Goal: Task Accomplishment & Management: Manage account settings

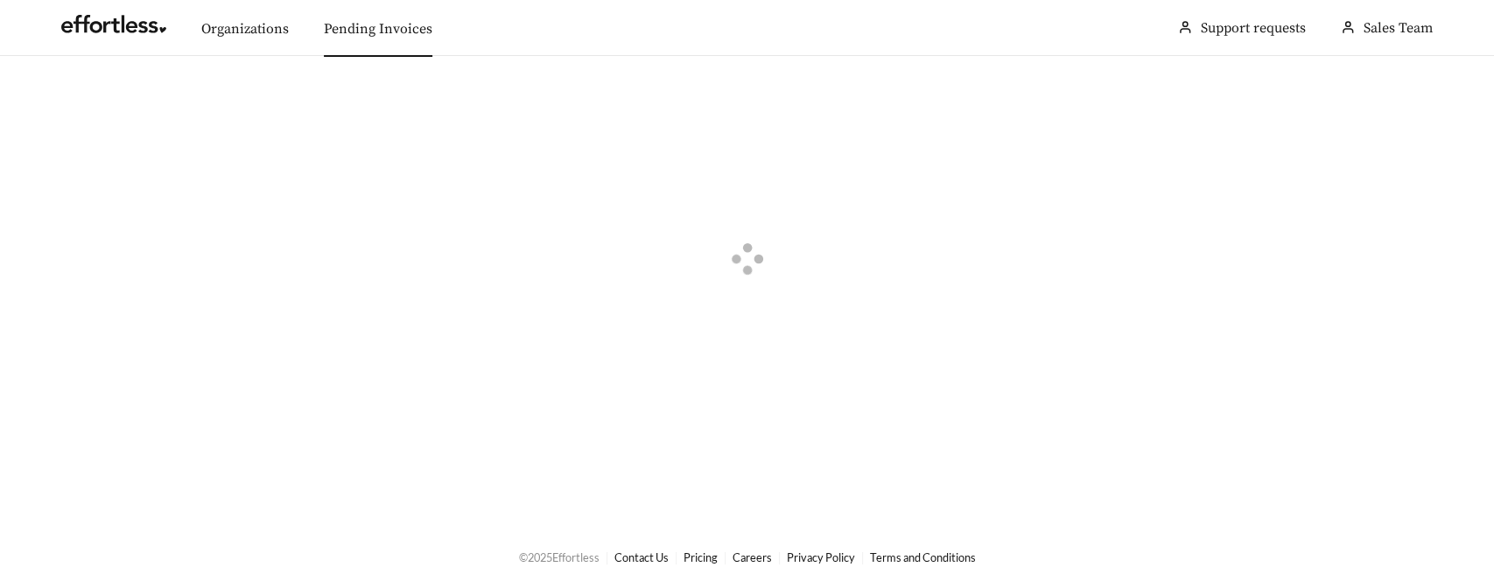
click at [388, 33] on link "Pending Invoices" at bounding box center [378, 29] width 109 height 18
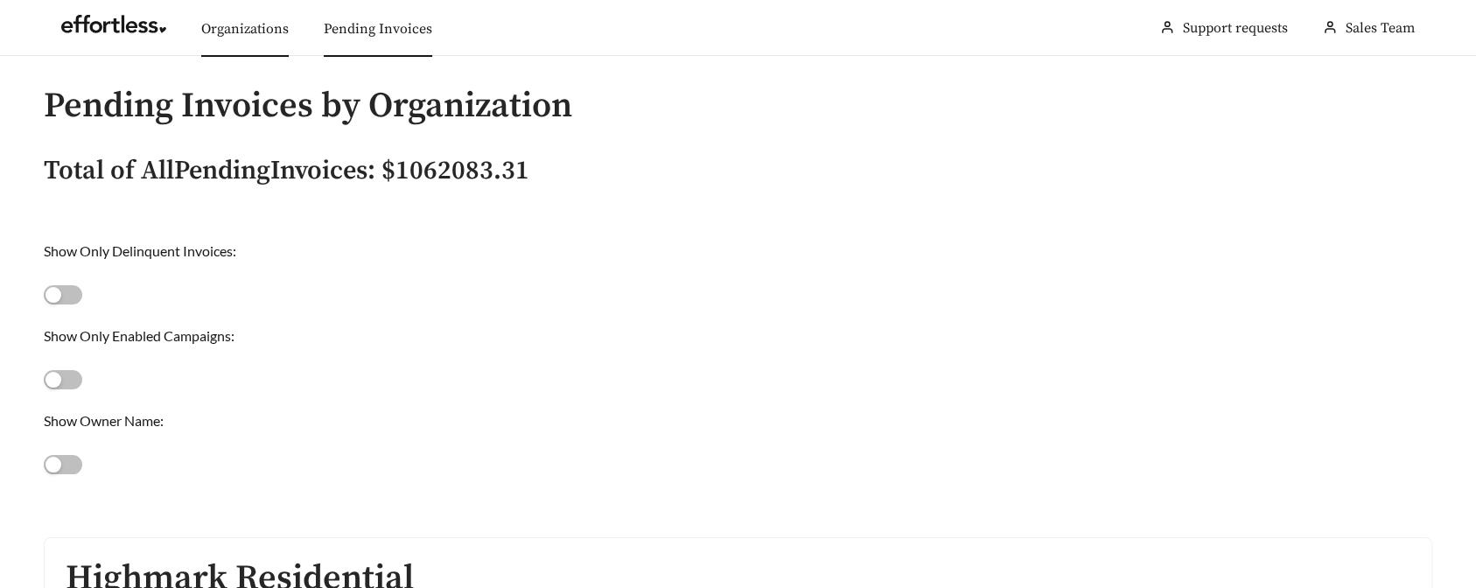
click at [228, 26] on link "Organizations" at bounding box center [245, 29] width 88 height 18
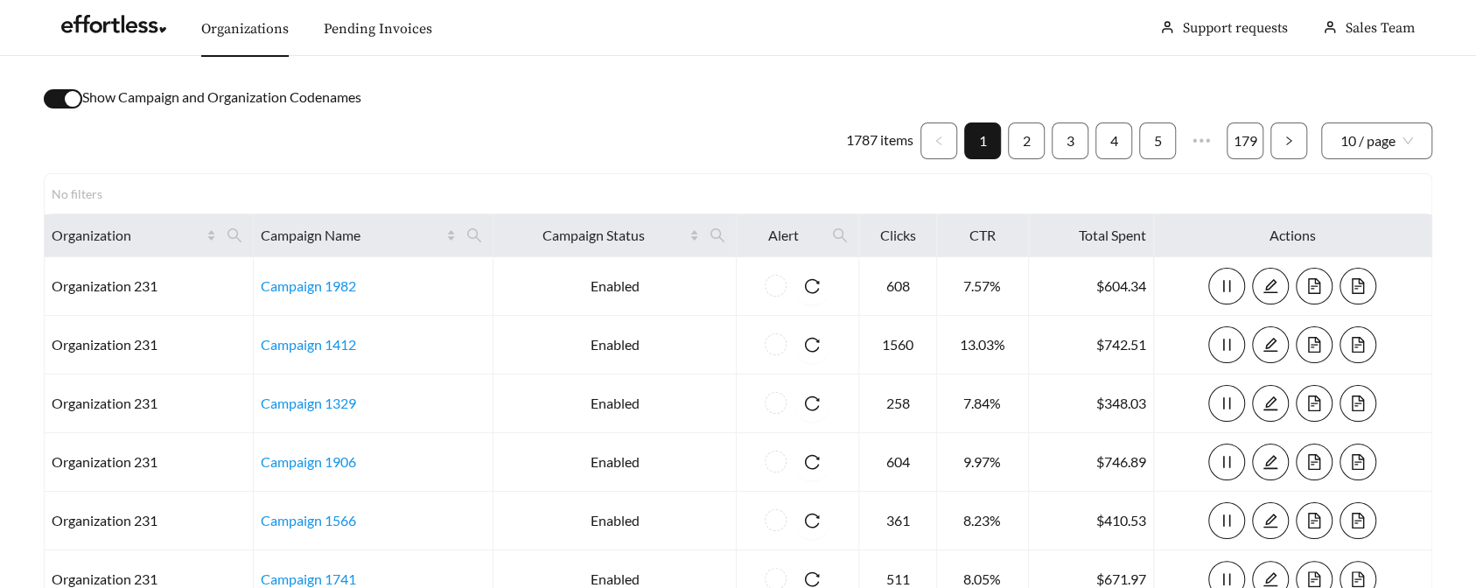
click at [76, 102] on div "button" at bounding box center [73, 99] width 16 height 16
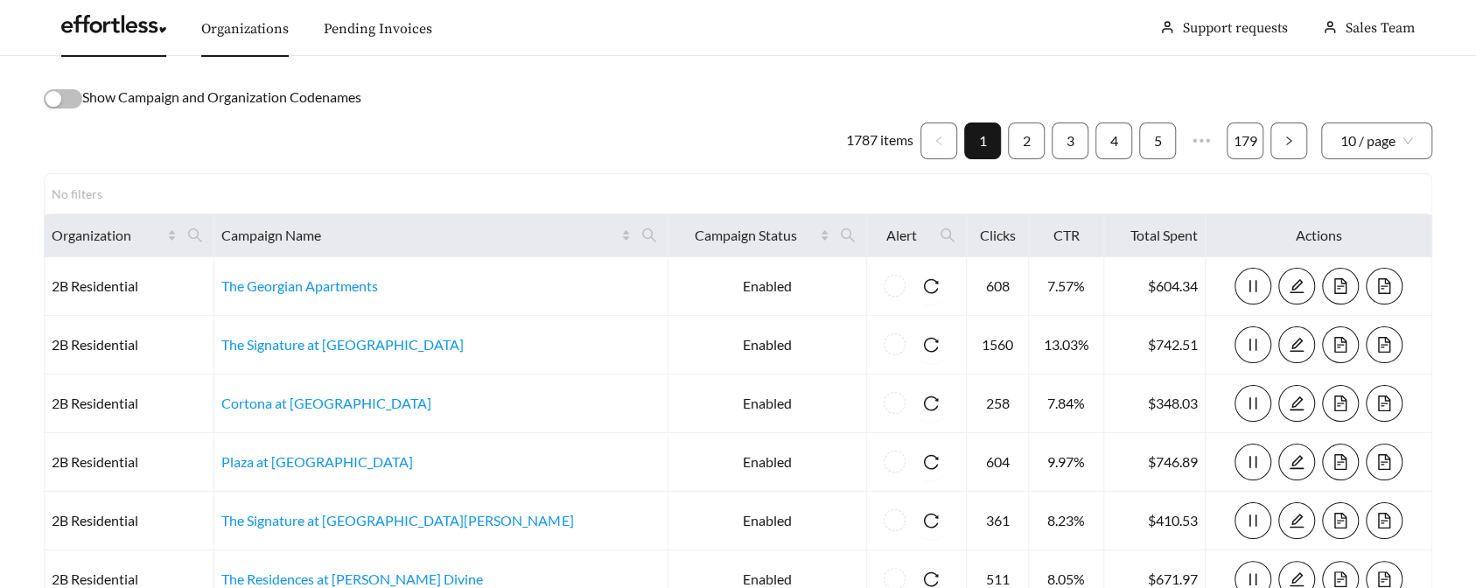
click at [92, 32] on link at bounding box center [113, 29] width 105 height 18
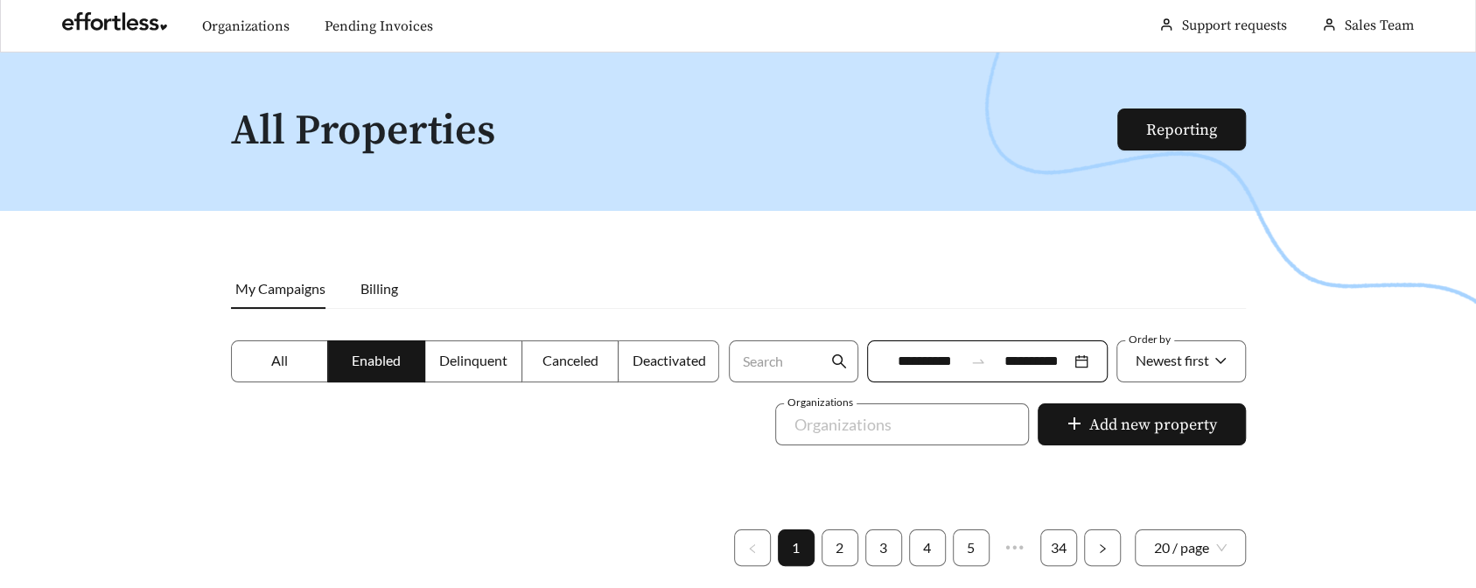
scroll to position [4, 0]
click at [935, 426] on div at bounding box center [890, 424] width 214 height 28
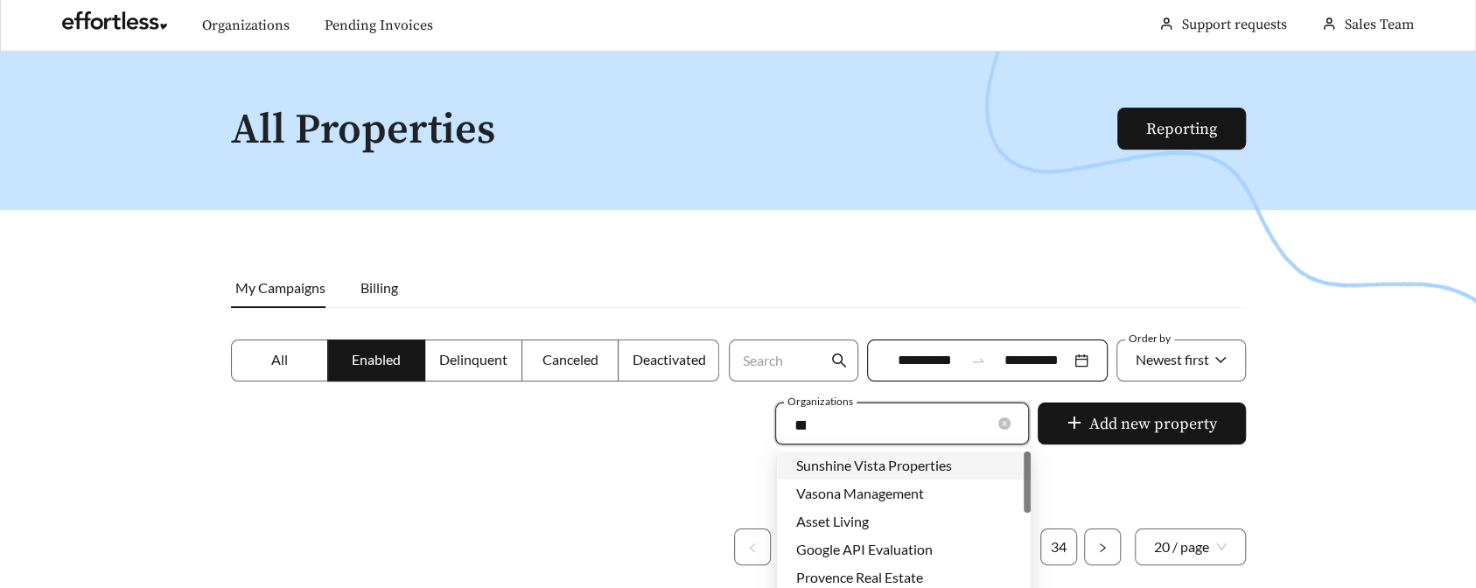
type input "****"
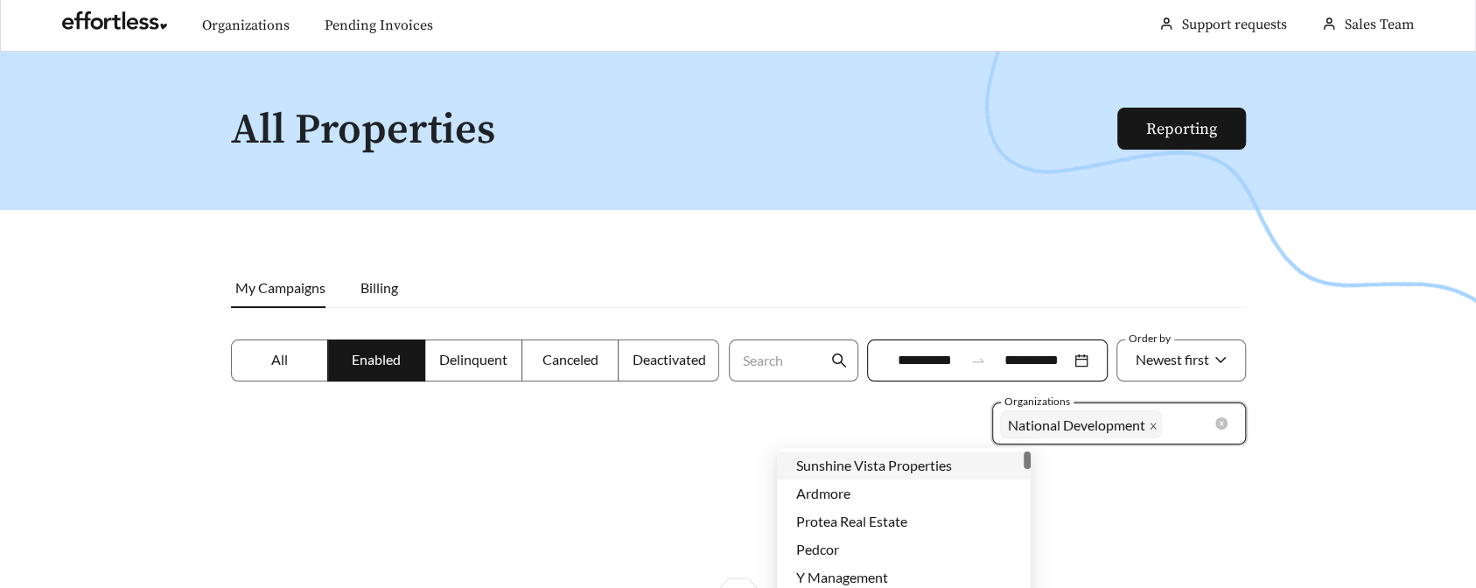
click at [1150, 428] on icon "close" at bounding box center [1153, 426] width 6 height 6
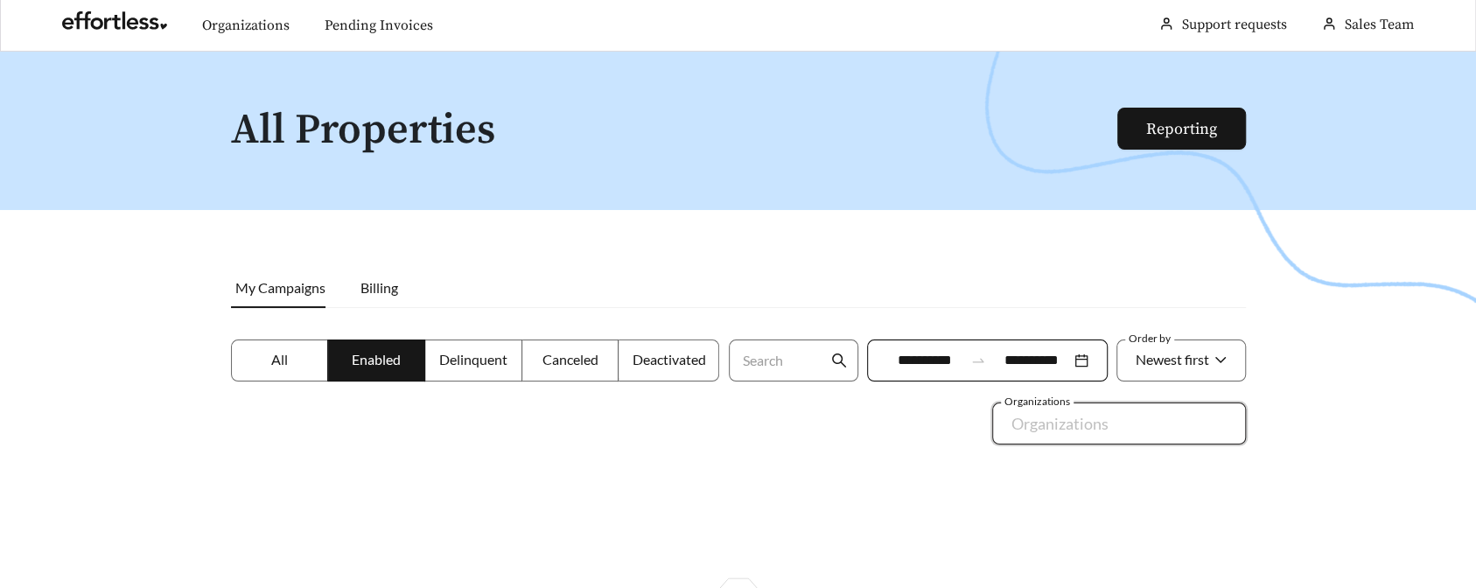
click at [1089, 428] on div at bounding box center [1107, 424] width 214 height 28
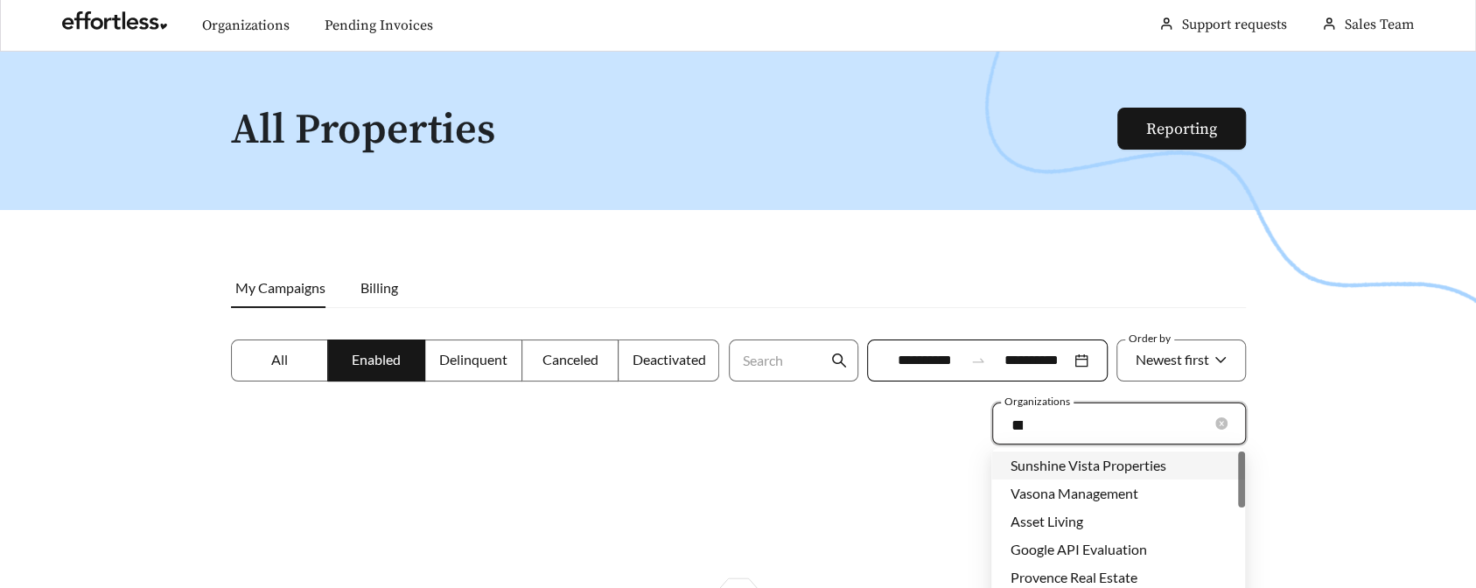
type input "****"
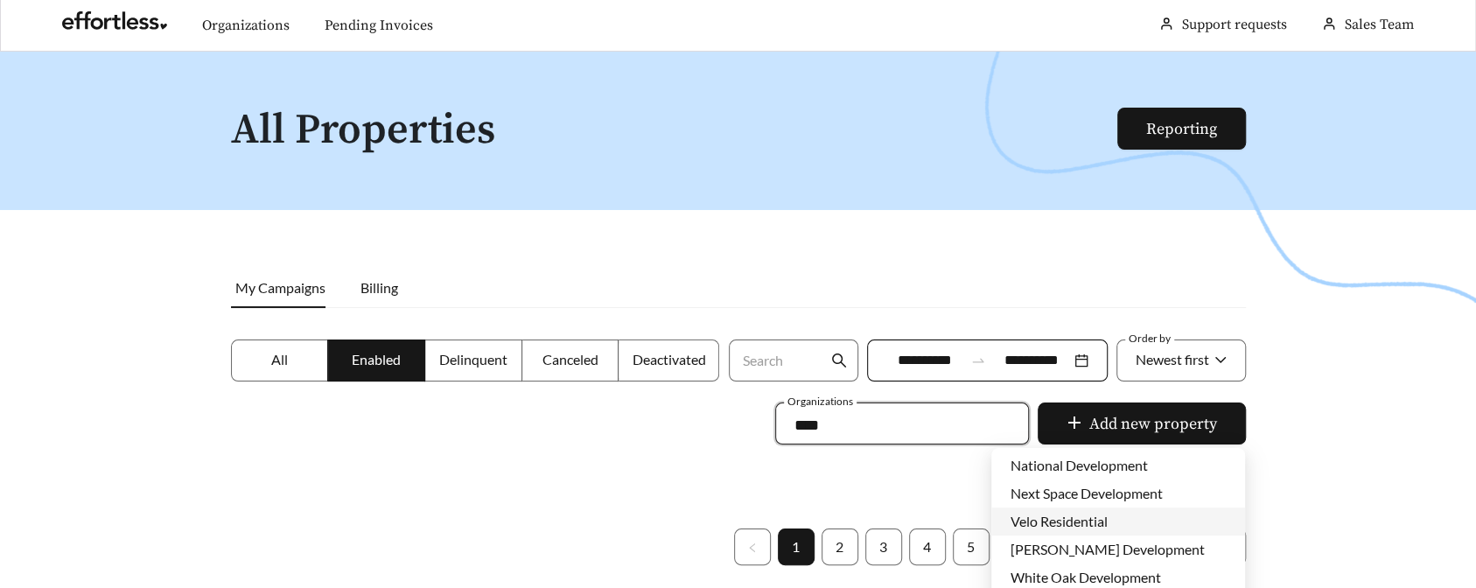
click at [1028, 517] on span "Velo Residential" at bounding box center [1059, 521] width 97 height 17
click at [587, 420] on div at bounding box center [738, 346] width 1476 height 588
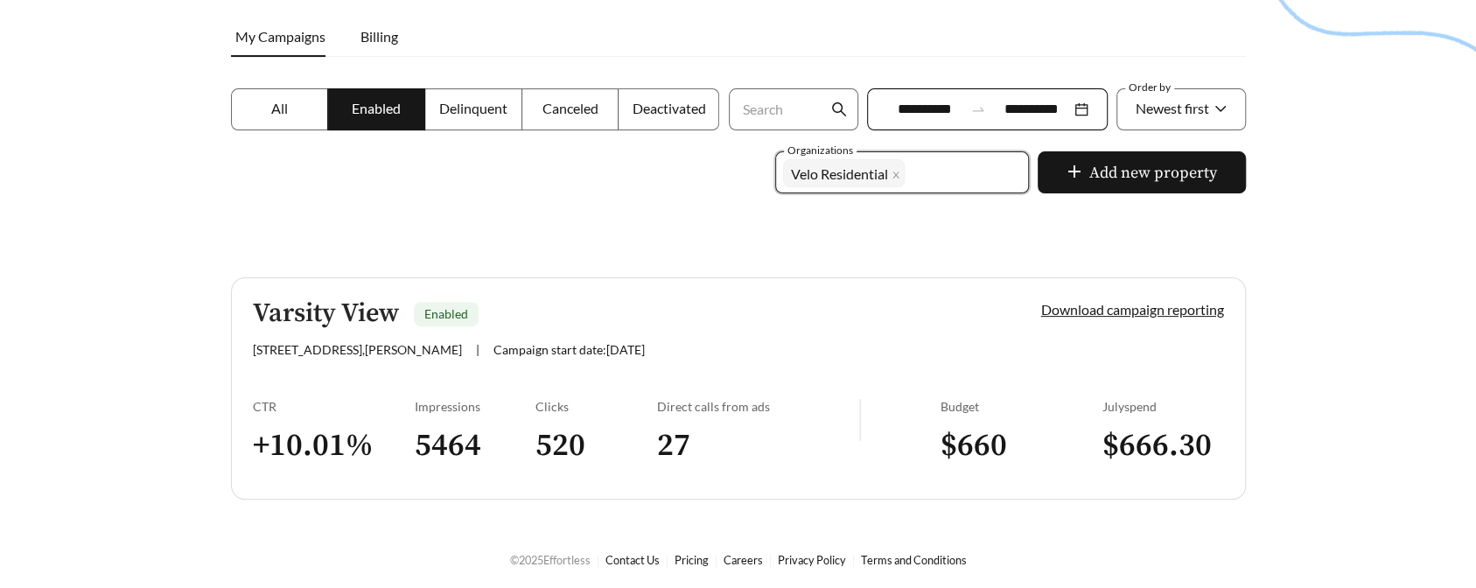
scroll to position [257, 0]
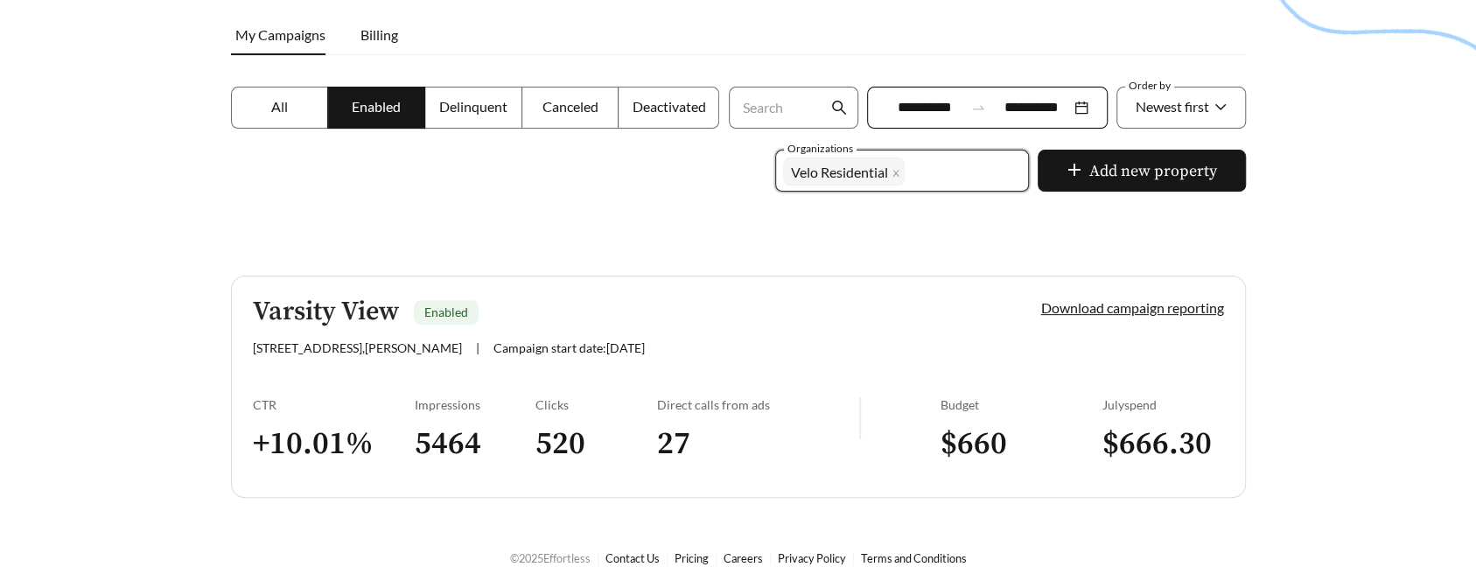
click at [737, 351] on div "3400 Varsity Dr , Tyler | Campaign start date: 2025-04-17" at bounding box center [617, 347] width 729 height 15
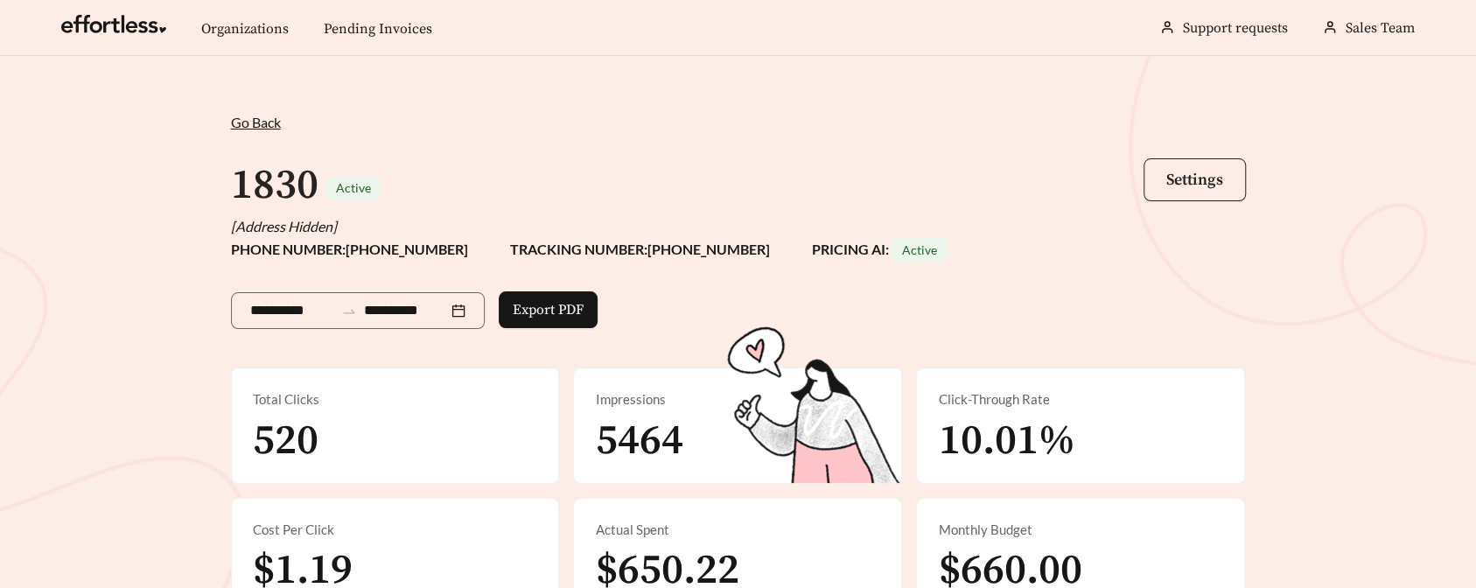
click at [1198, 163] on button "Settings" at bounding box center [1195, 179] width 102 height 43
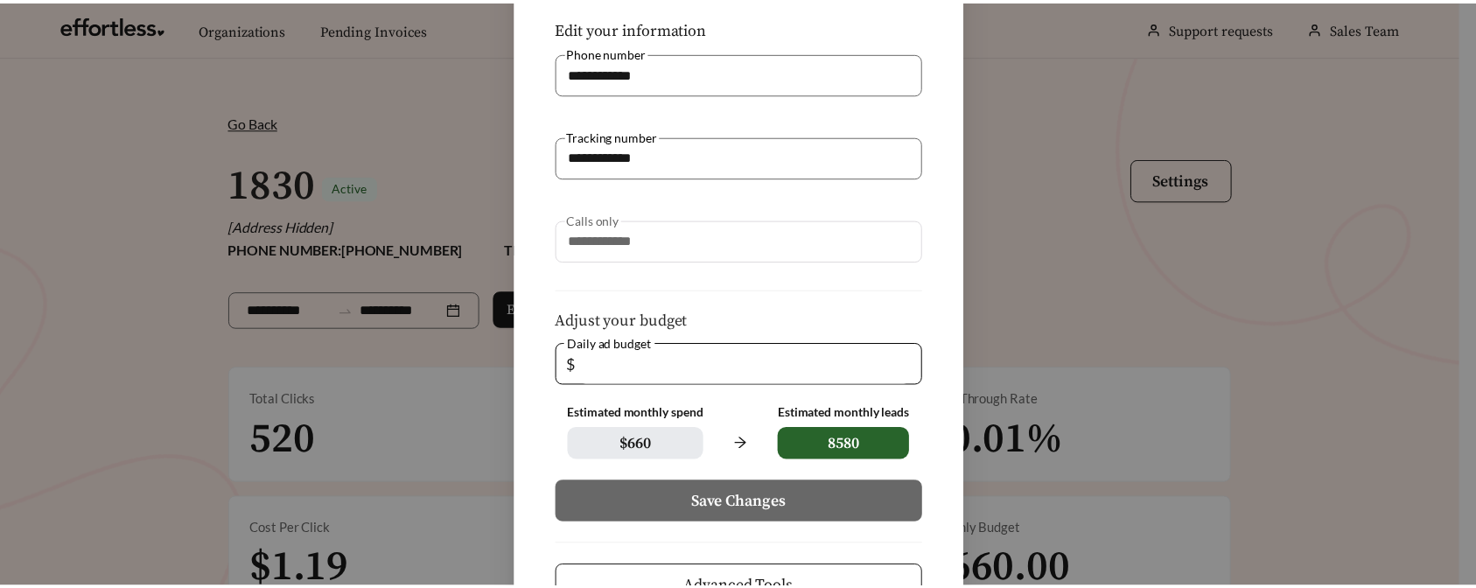
scroll to position [256, 0]
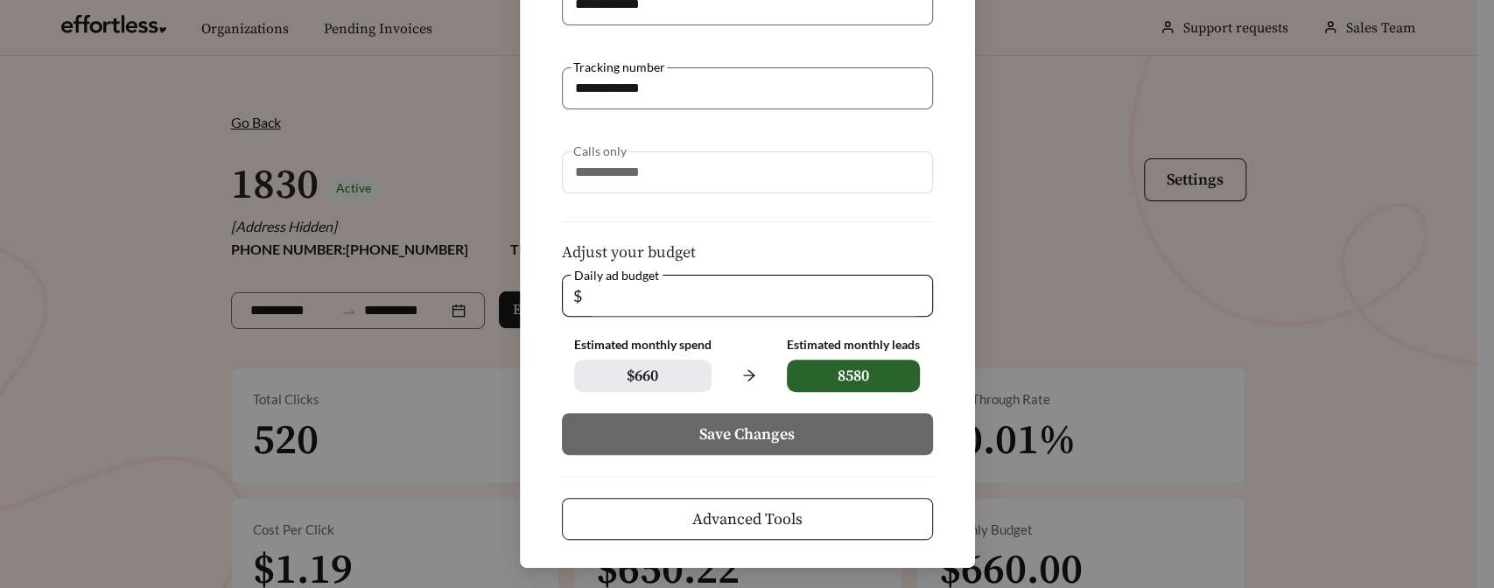
click at [817, 522] on button "Advanced Tools" at bounding box center [747, 519] width 371 height 42
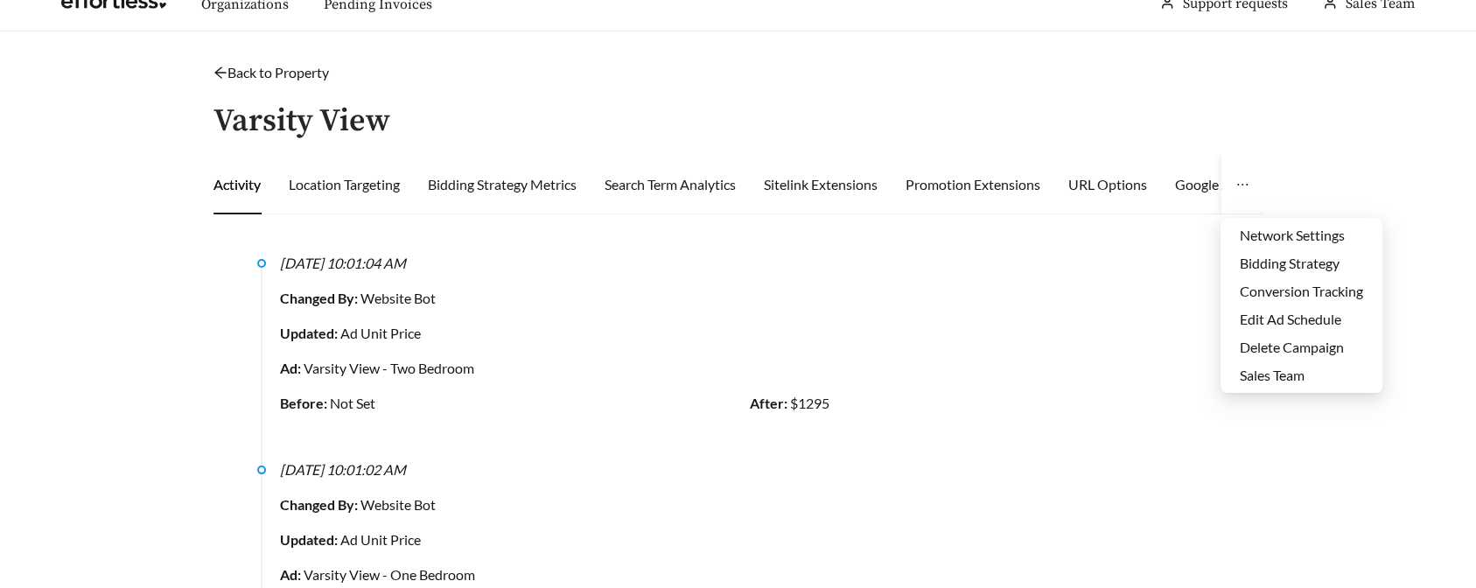
scroll to position [45, 0]
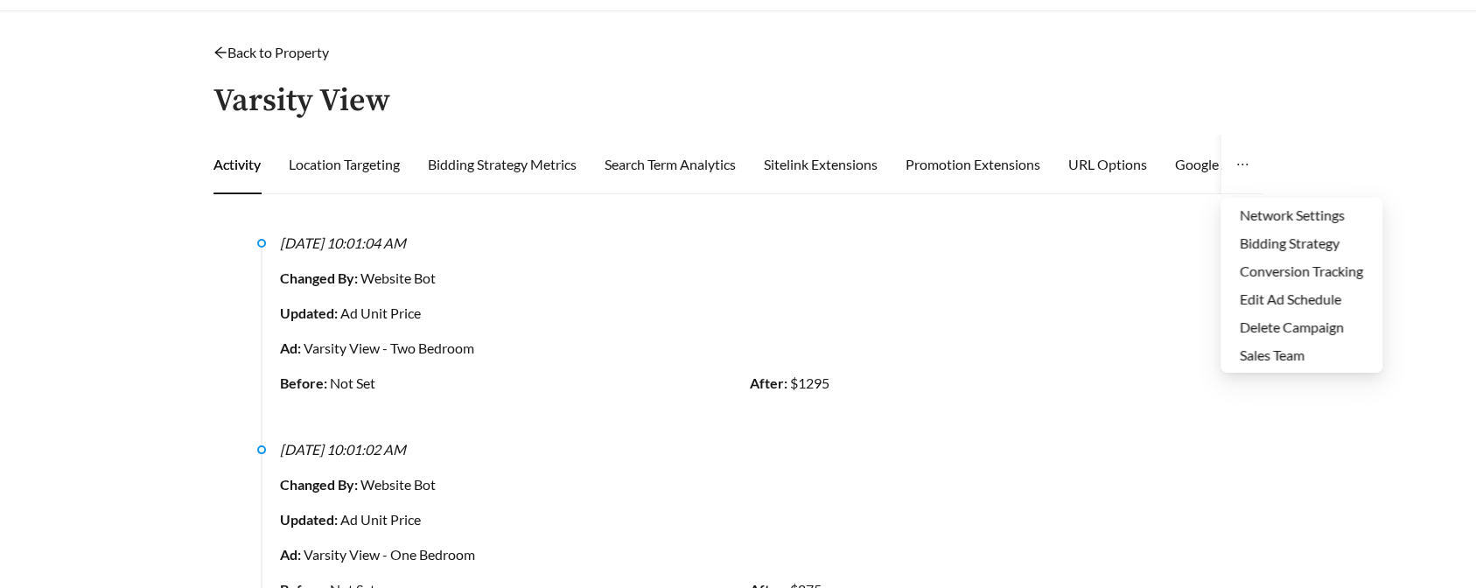
click at [1239, 162] on icon "ellipsis" at bounding box center [1243, 165] width 14 height 14
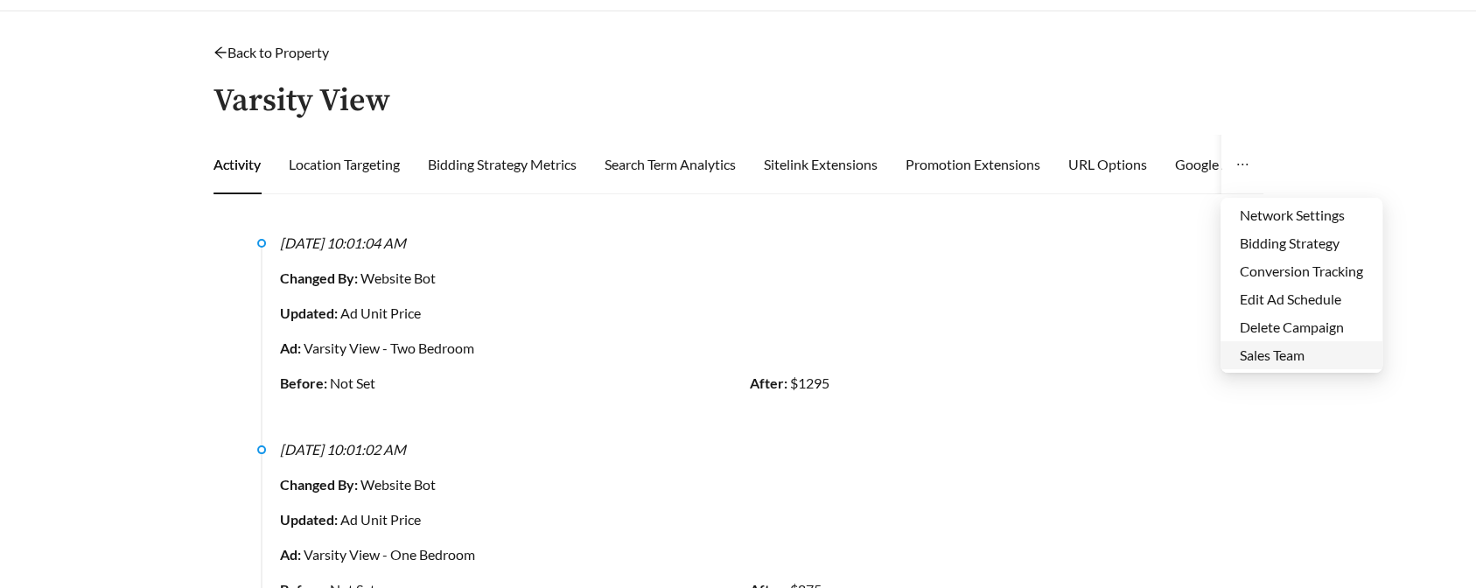
click at [1271, 353] on li "Sales Team" at bounding box center [1302, 355] width 162 height 28
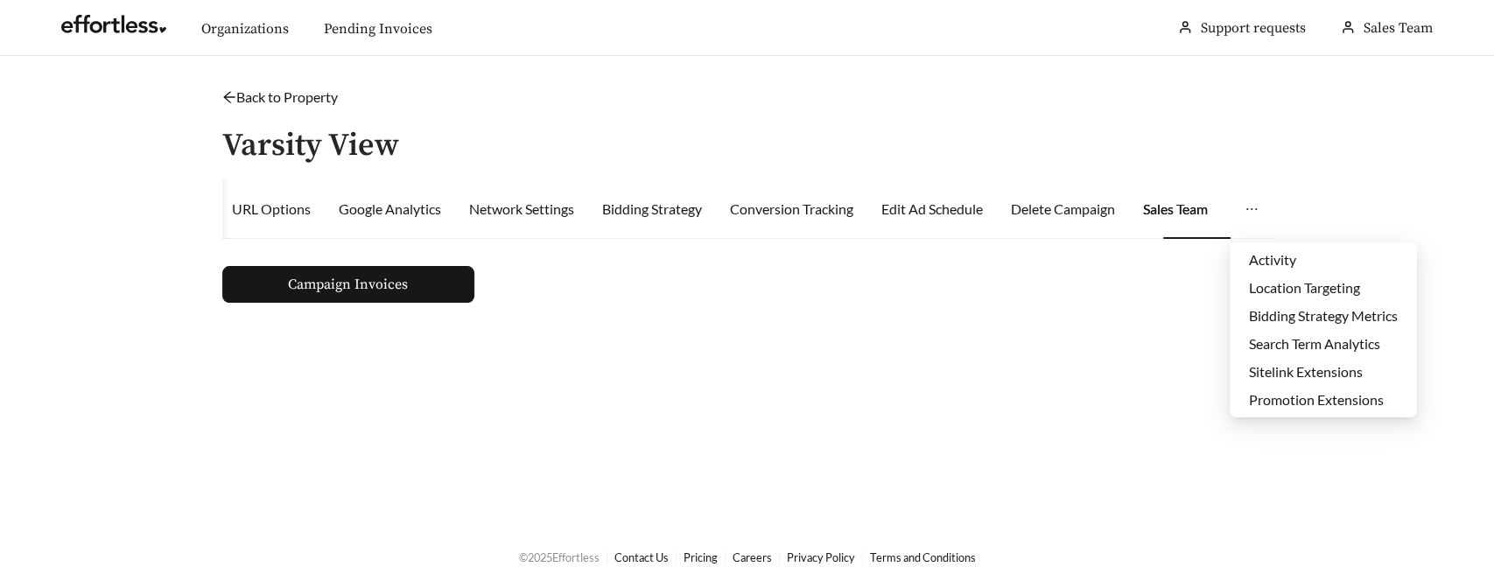
scroll to position [0, 0]
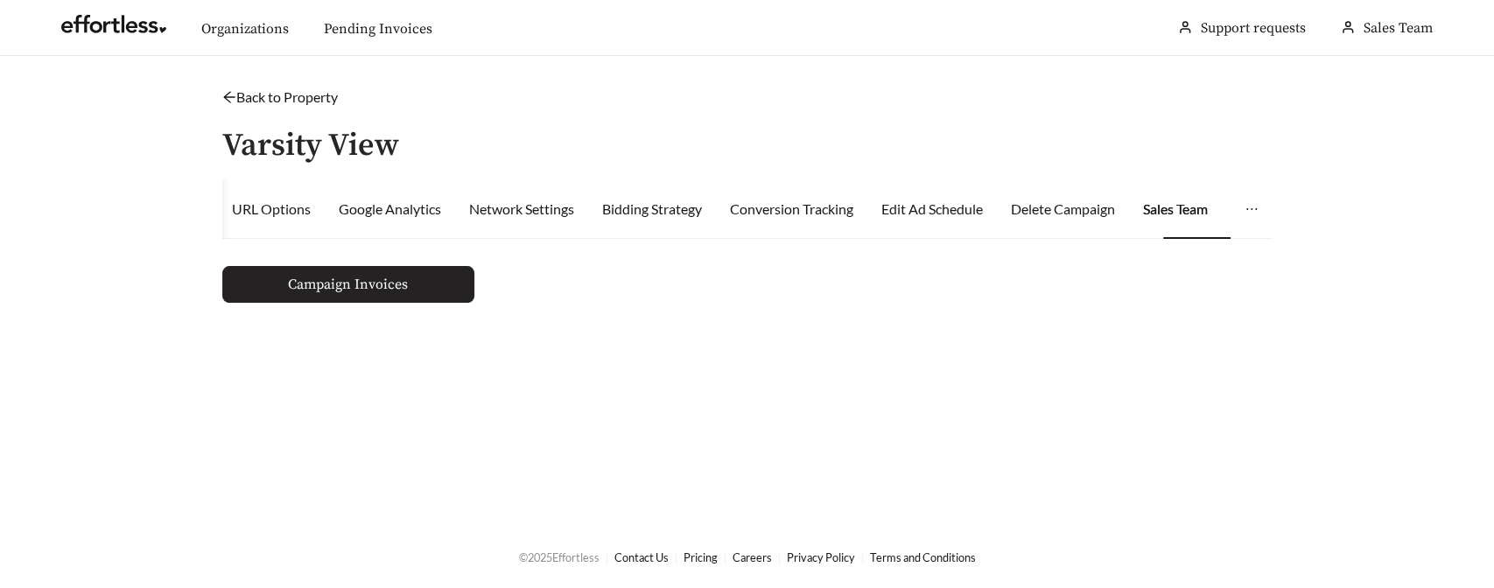
click at [382, 275] on span "Campaign Invoices" at bounding box center [348, 284] width 120 height 35
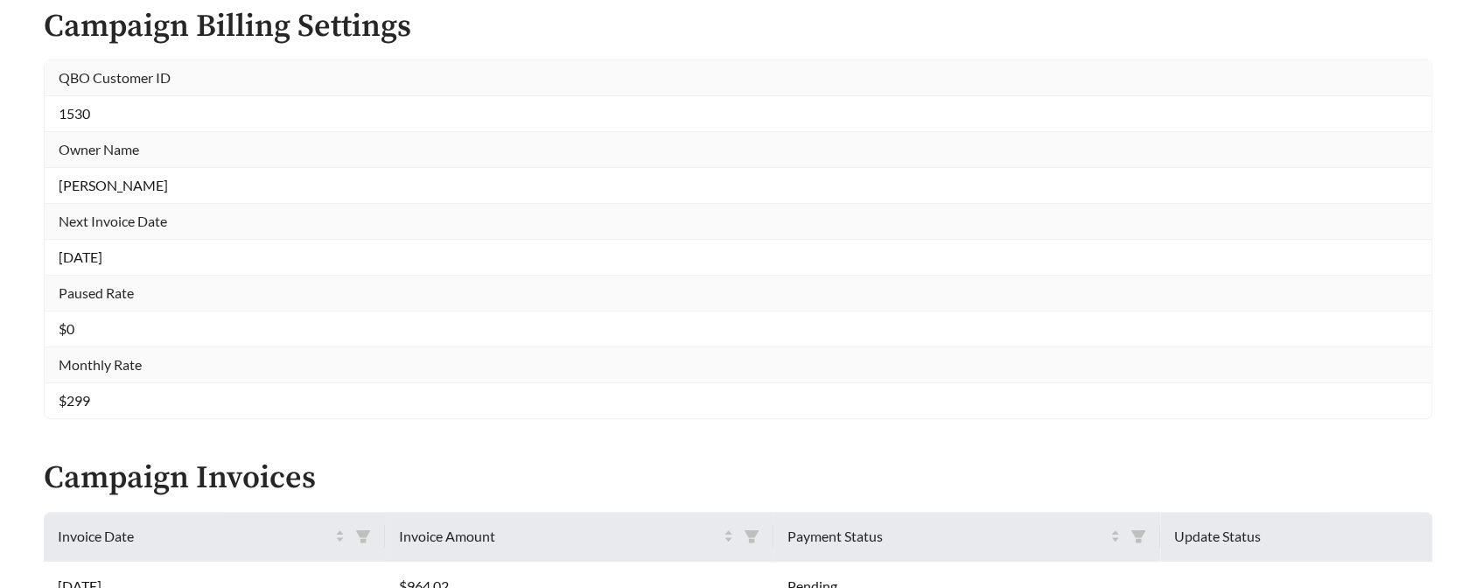
scroll to position [665, 0]
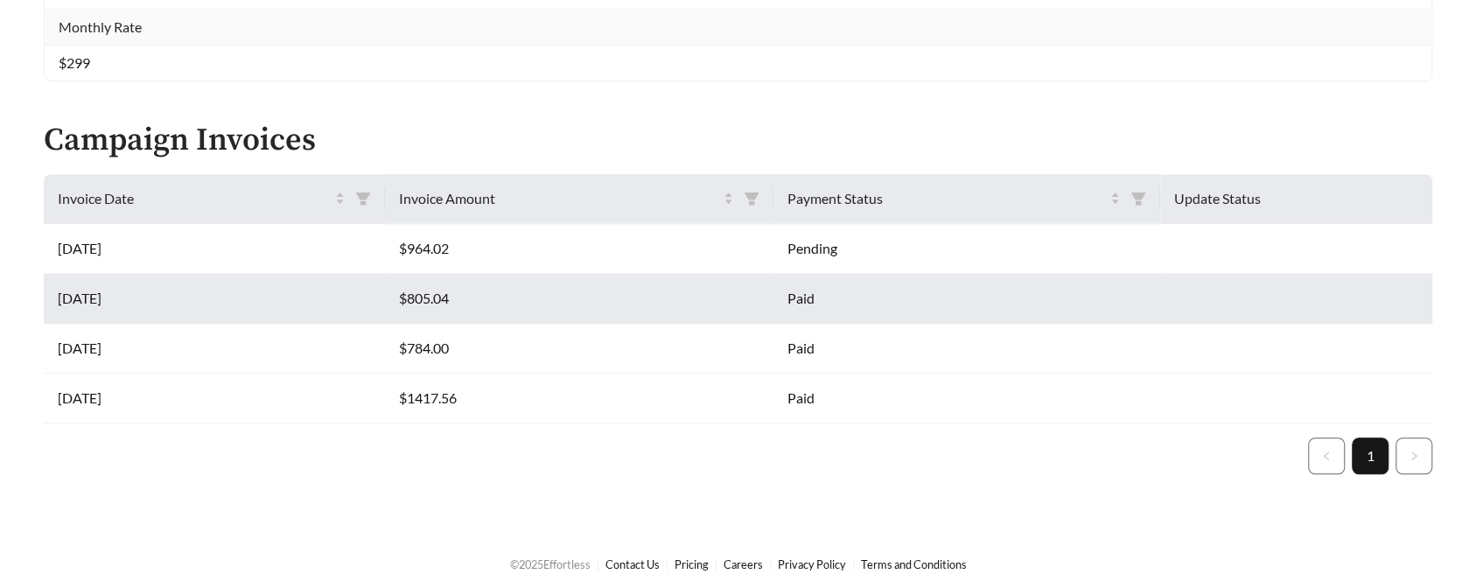
click at [613, 305] on td "$805.04" at bounding box center [579, 299] width 389 height 50
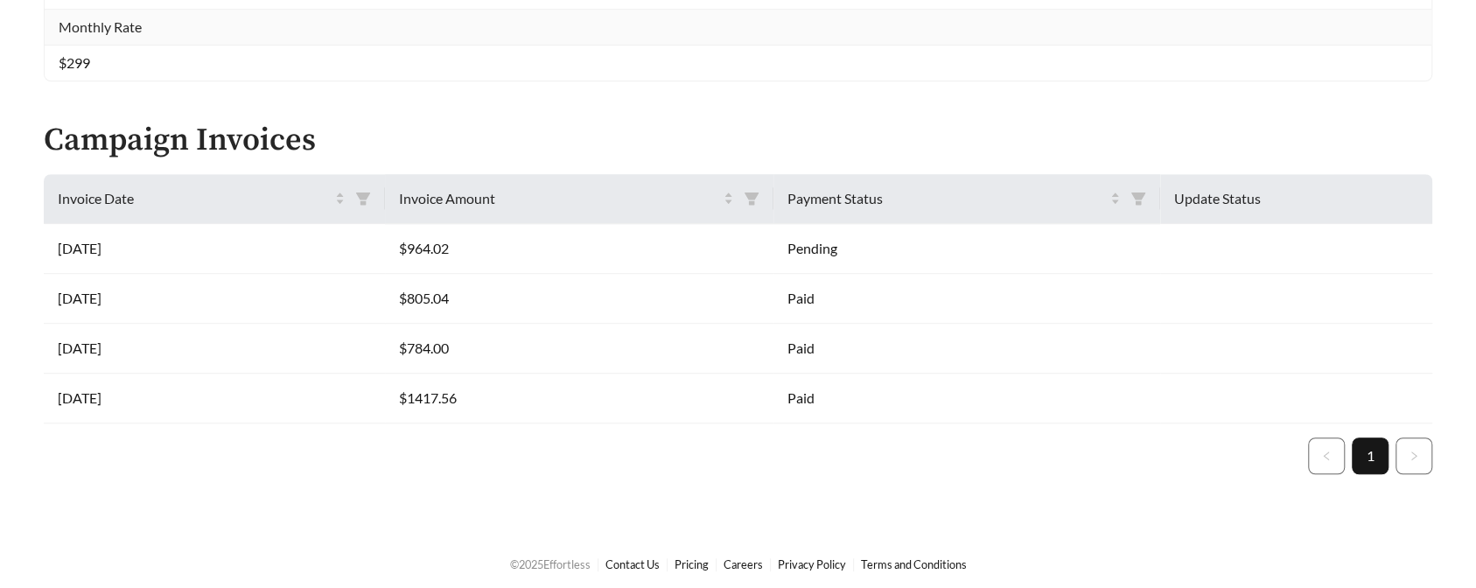
click at [589, 438] on ul "1" at bounding box center [738, 456] width 1389 height 37
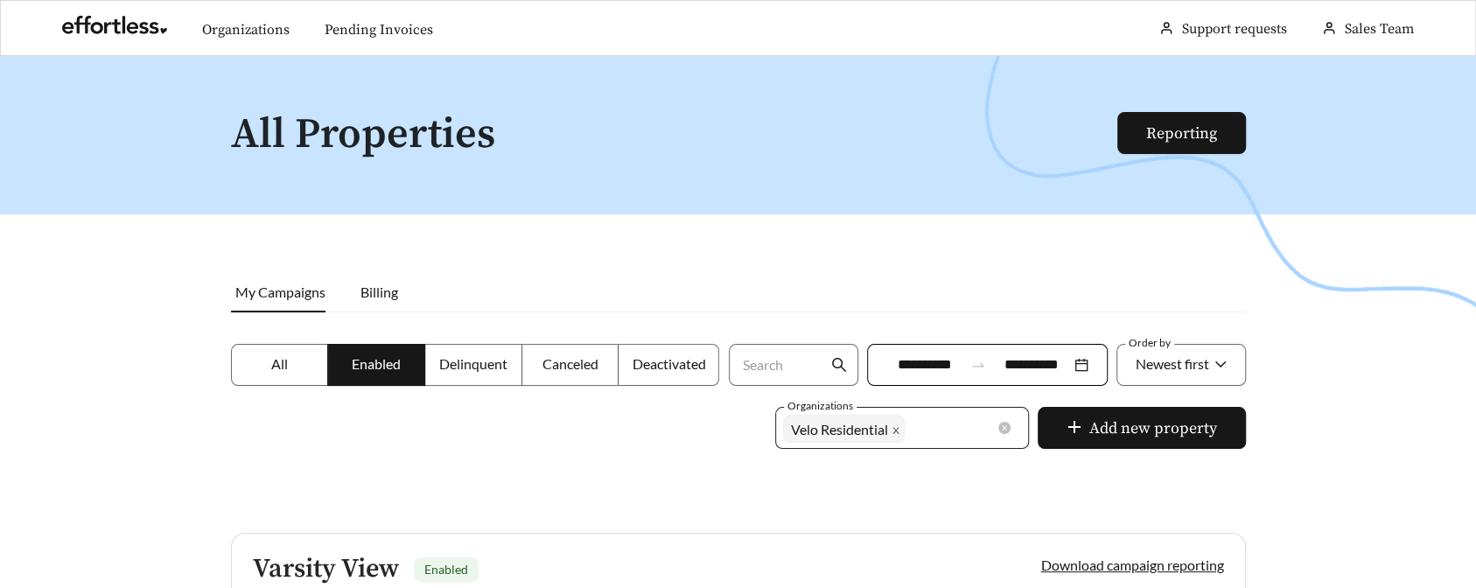
click at [895, 432] on icon "close" at bounding box center [896, 430] width 6 height 6
click at [880, 431] on div at bounding box center [890, 428] width 214 height 28
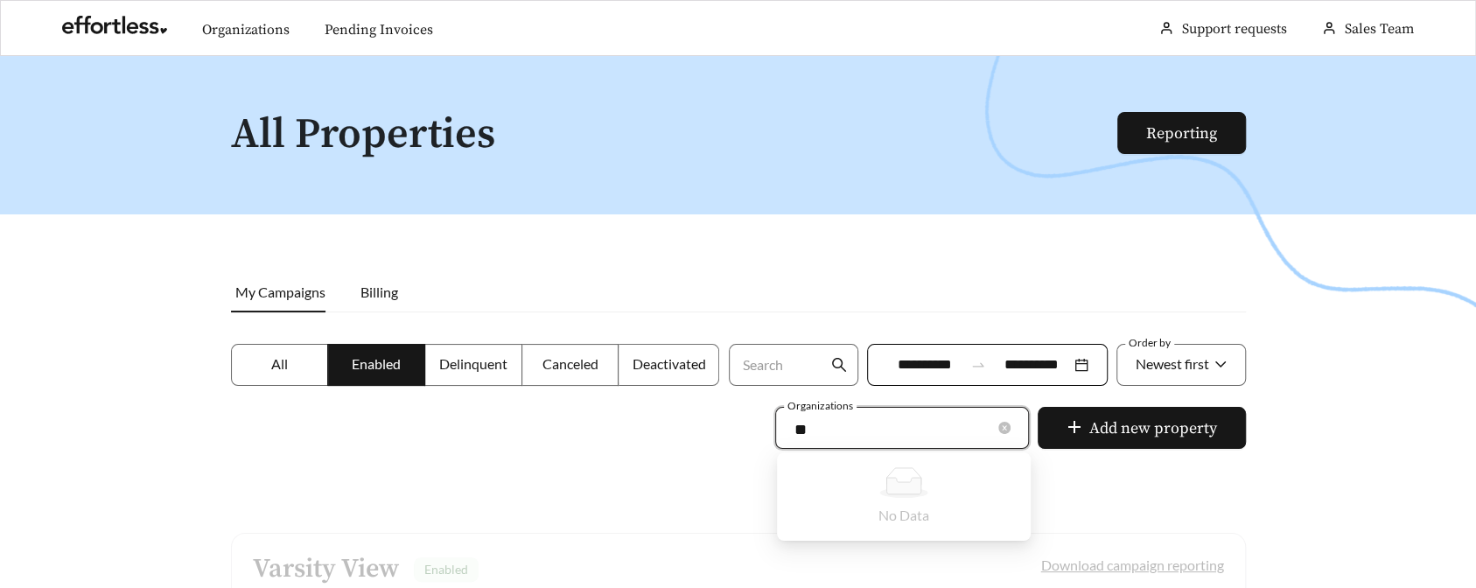
type input "*"
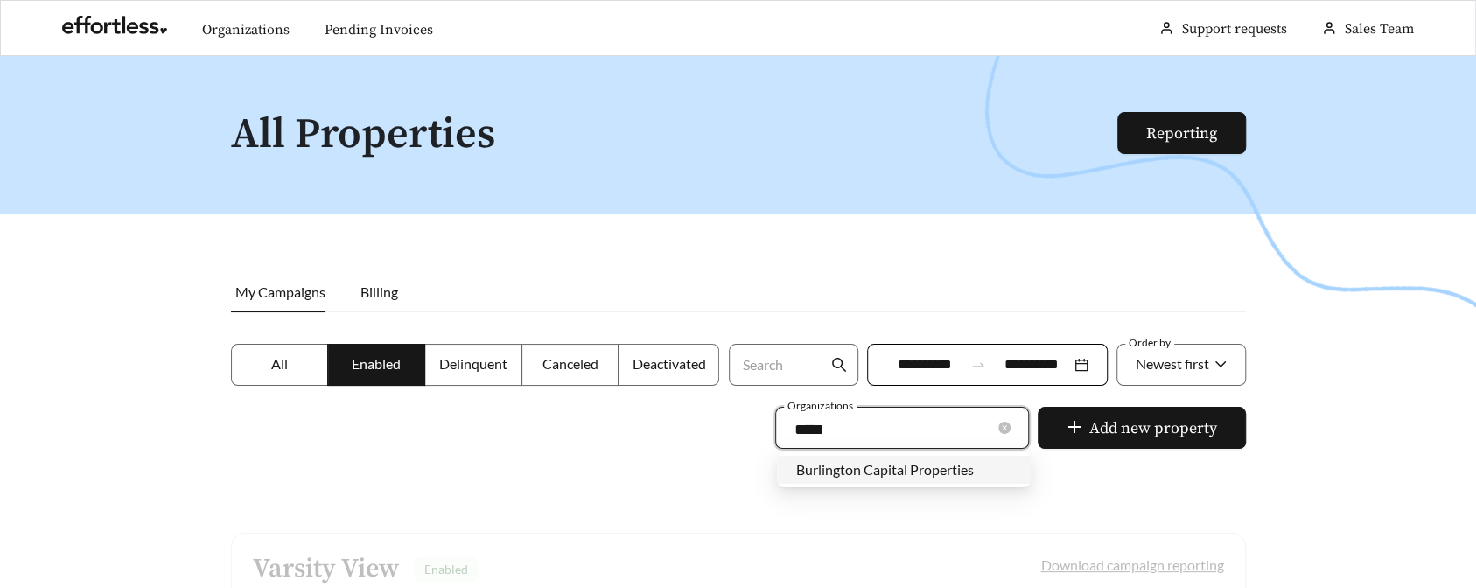
type input "******"
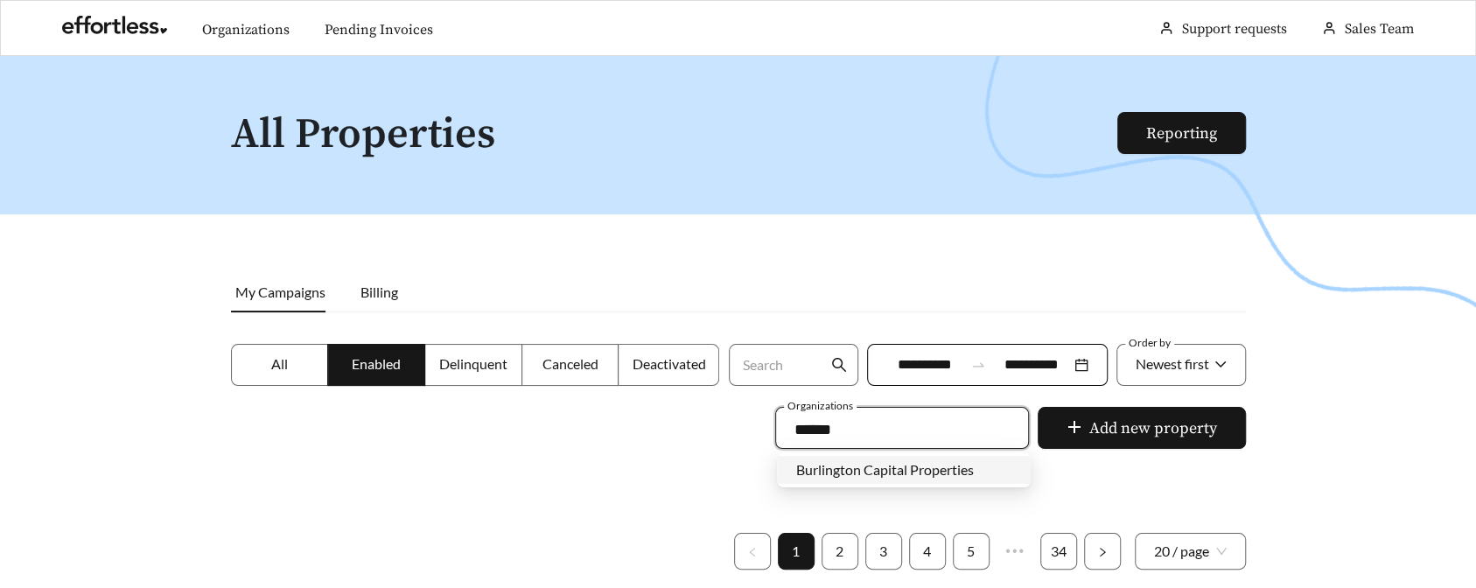
click at [917, 468] on span "Burlington Capital Properties" at bounding box center [885, 469] width 178 height 17
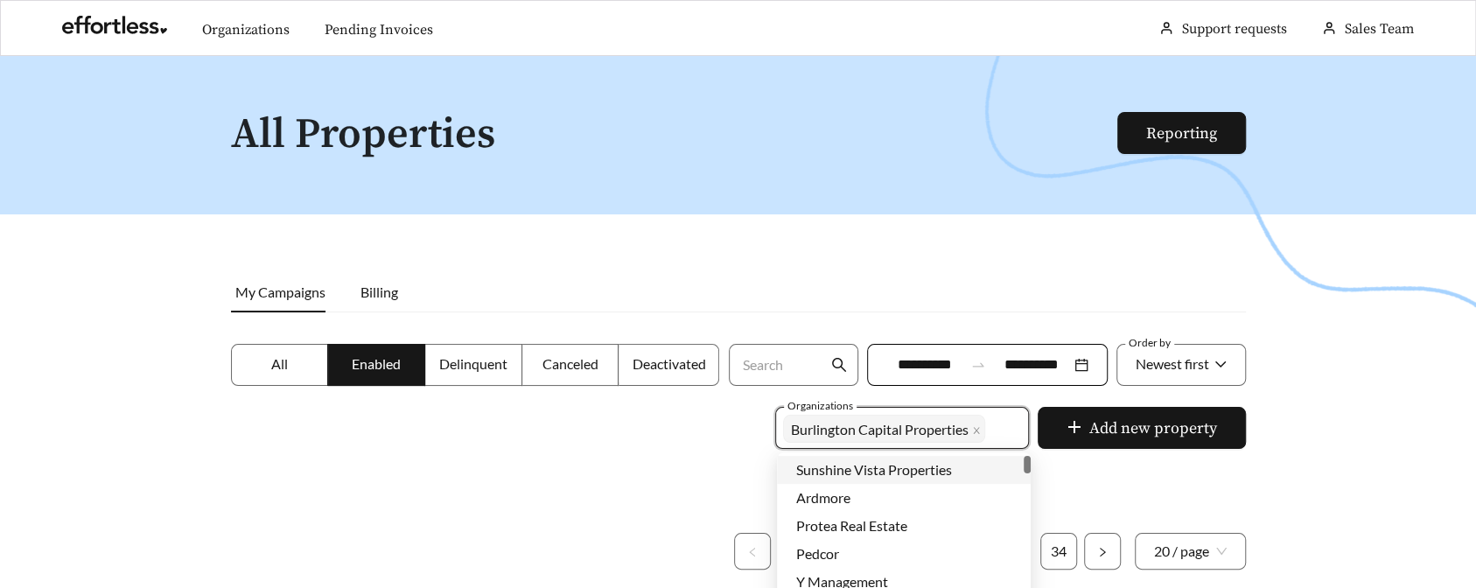
scroll to position [199, 0]
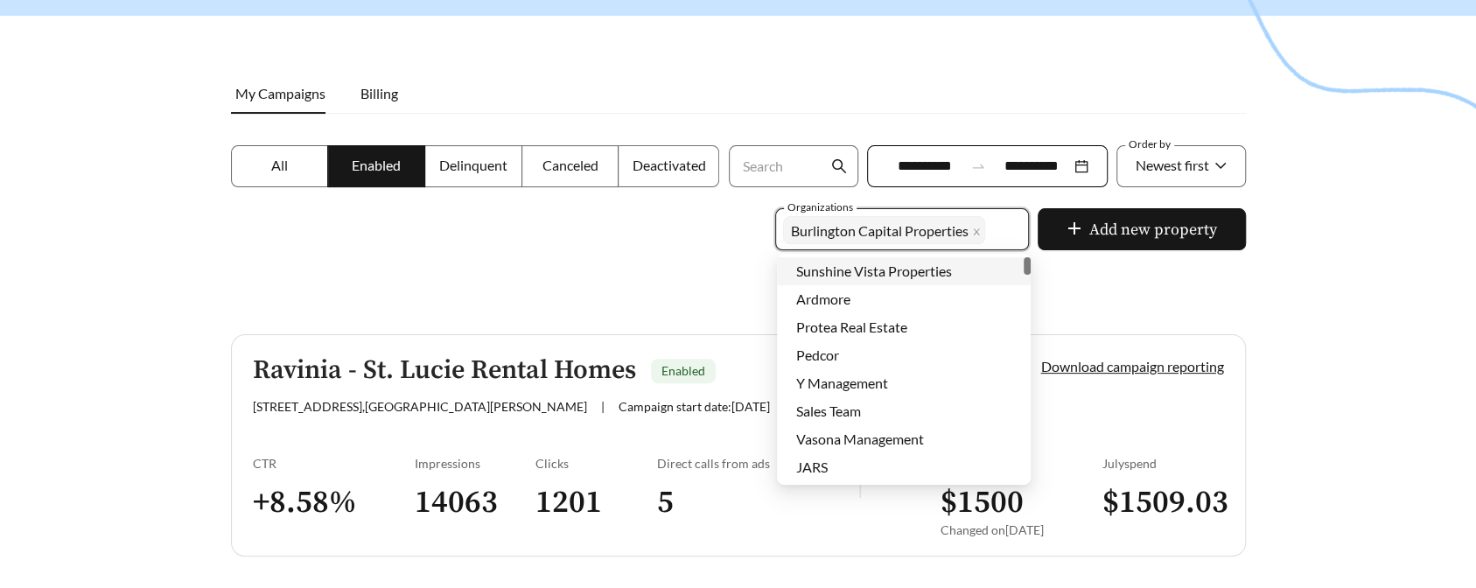
click at [438, 372] on h5 "Ravinia - St. Lucie Rental Homes" at bounding box center [444, 370] width 383 height 29
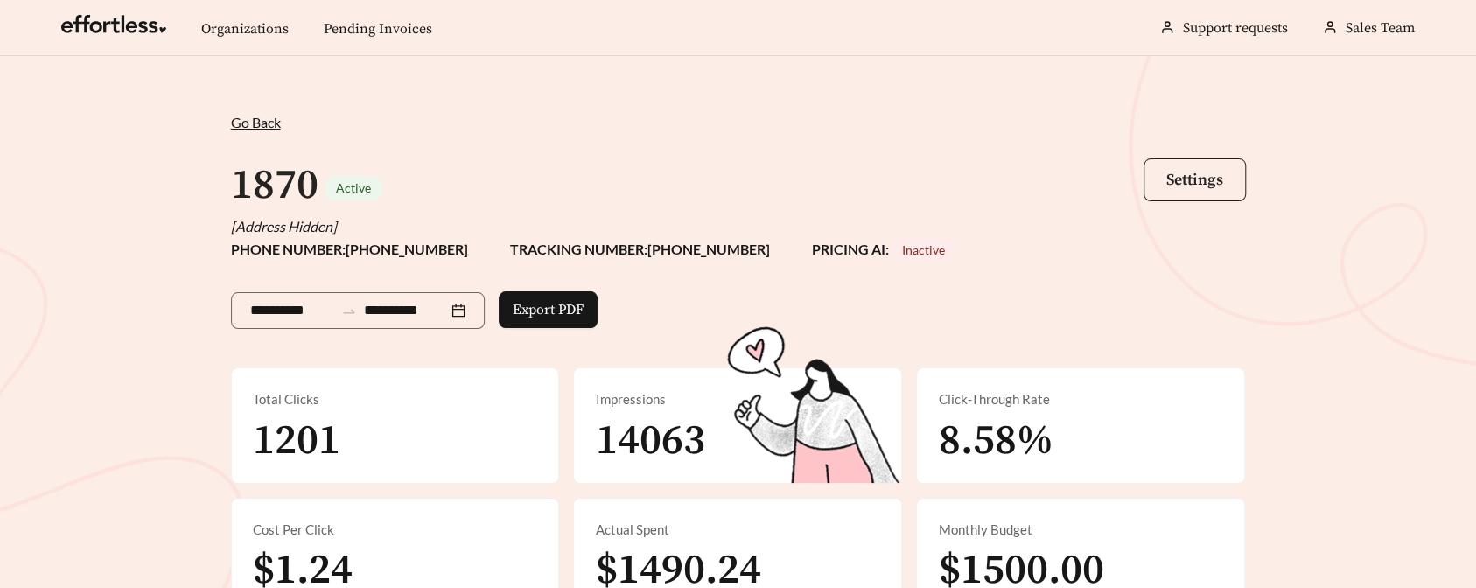
click at [1204, 168] on button "Settings" at bounding box center [1195, 179] width 102 height 43
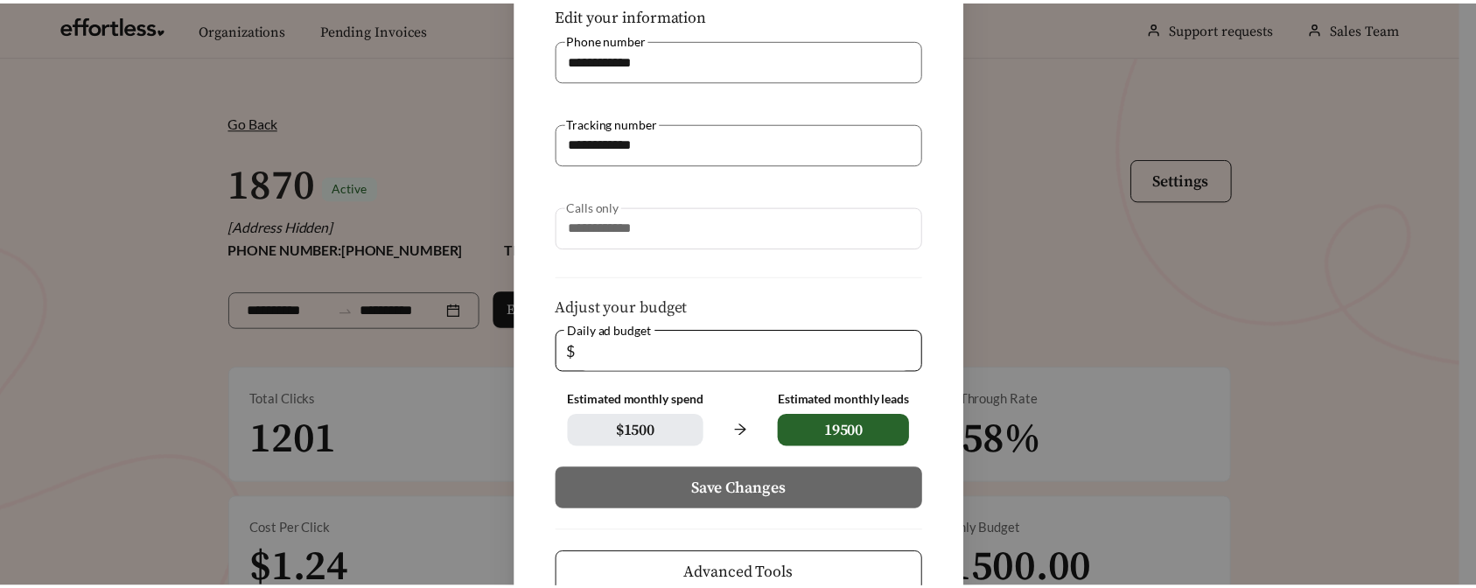
scroll to position [256, 0]
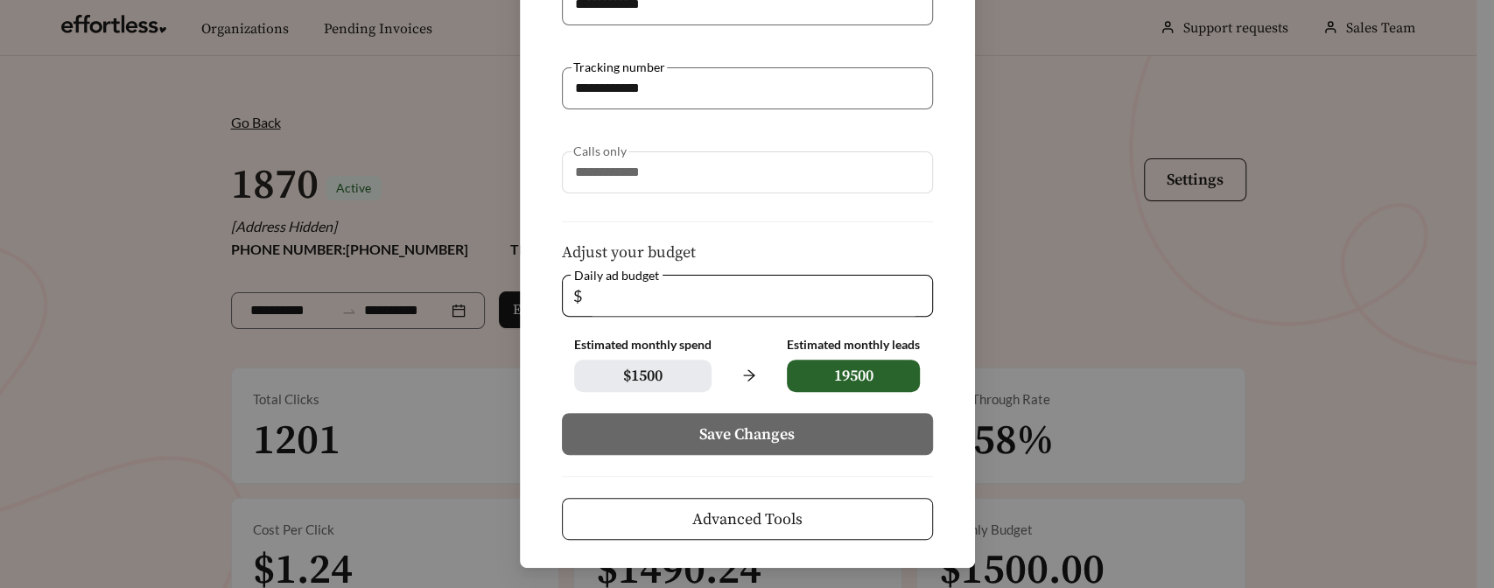
click at [719, 525] on span "Advanced Tools" at bounding box center [747, 520] width 110 height 24
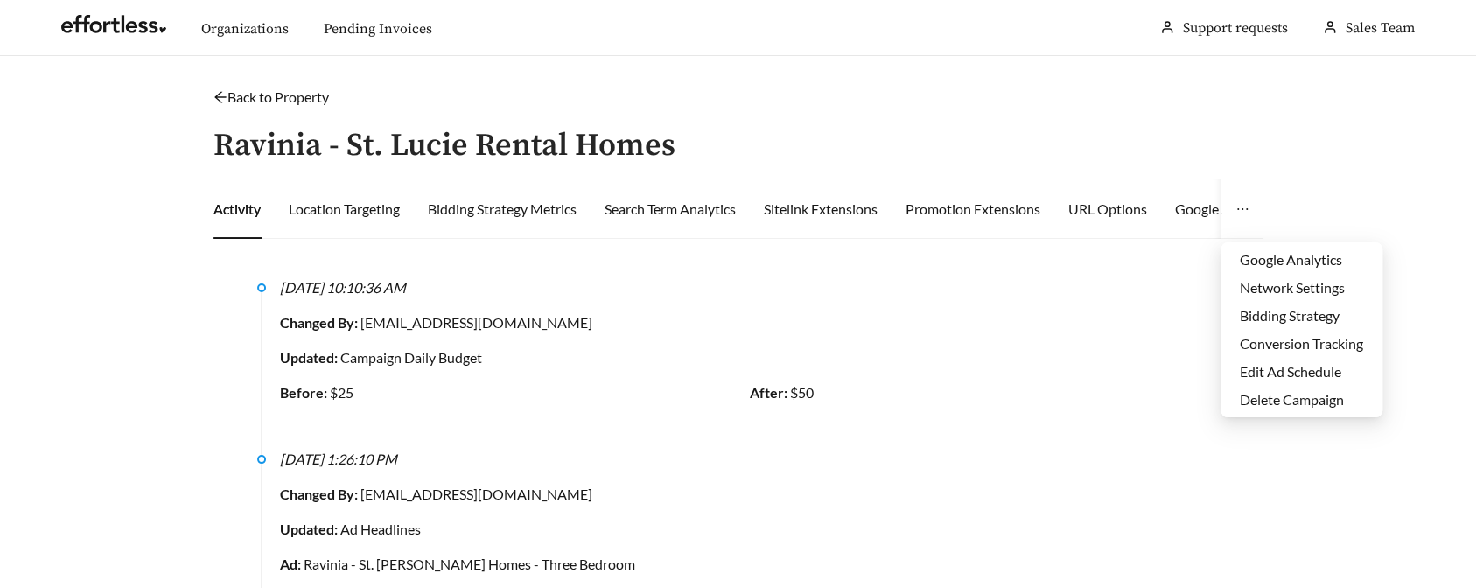
click at [1252, 207] on button "button" at bounding box center [1243, 209] width 42 height 60
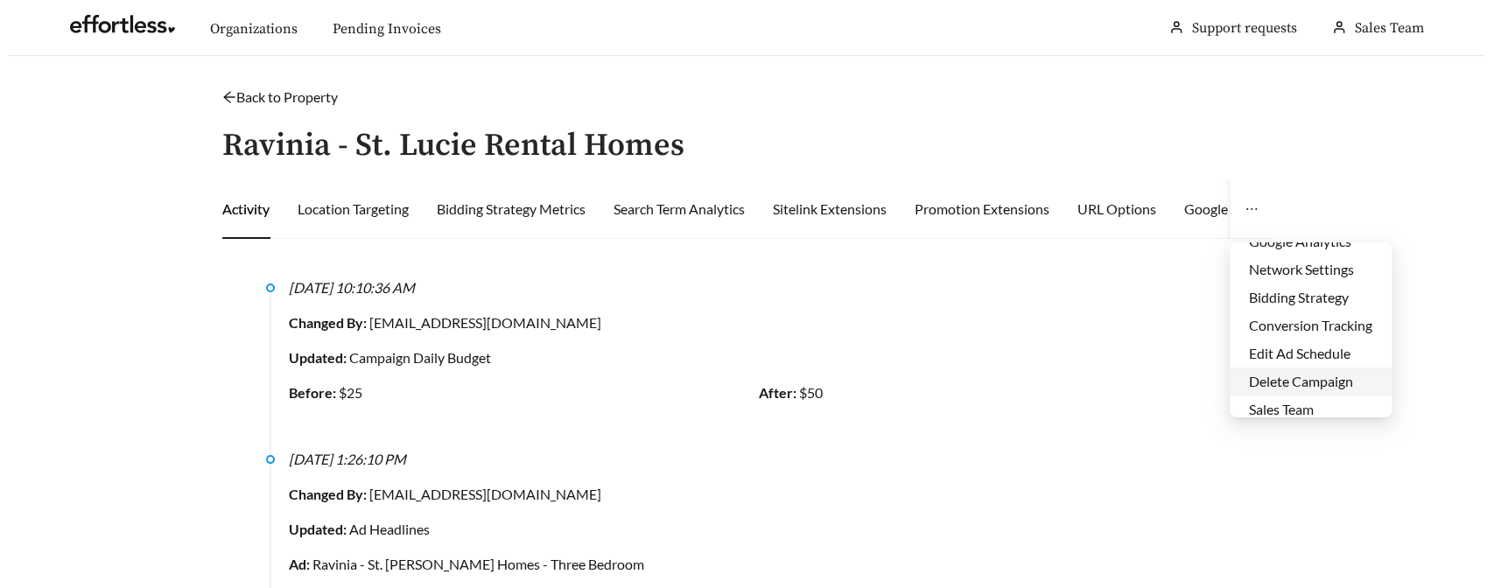
scroll to position [28, 0]
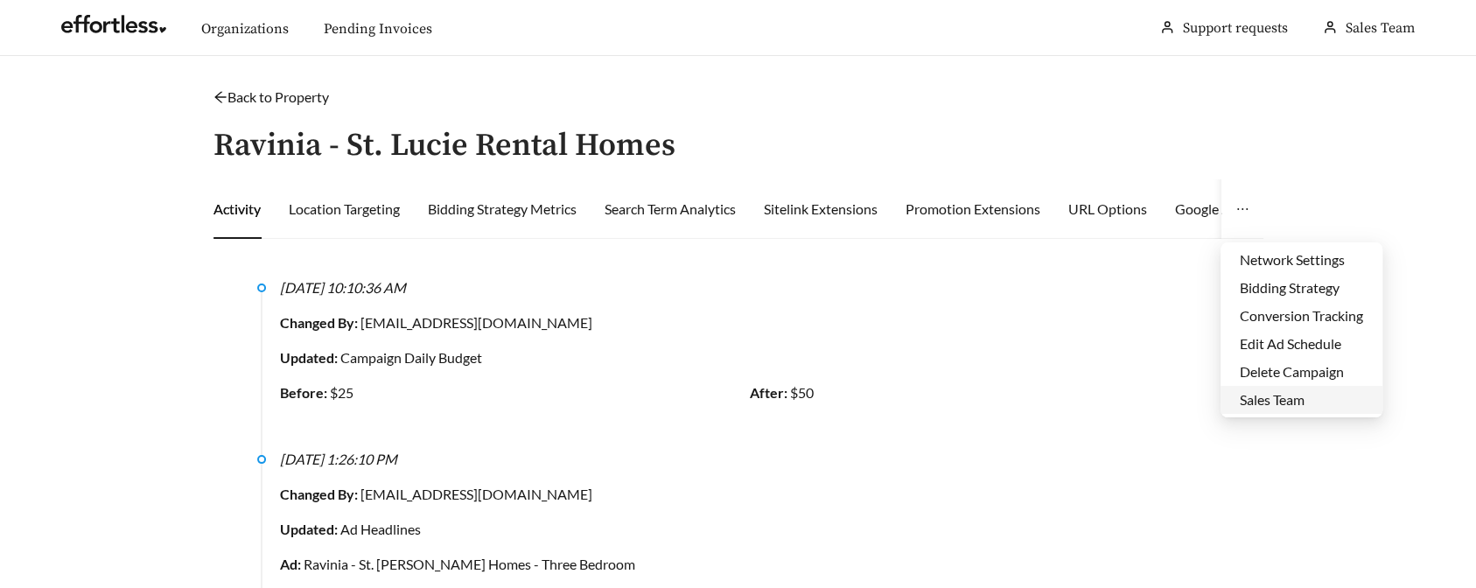
click at [1270, 398] on li "Sales Team" at bounding box center [1302, 400] width 162 height 28
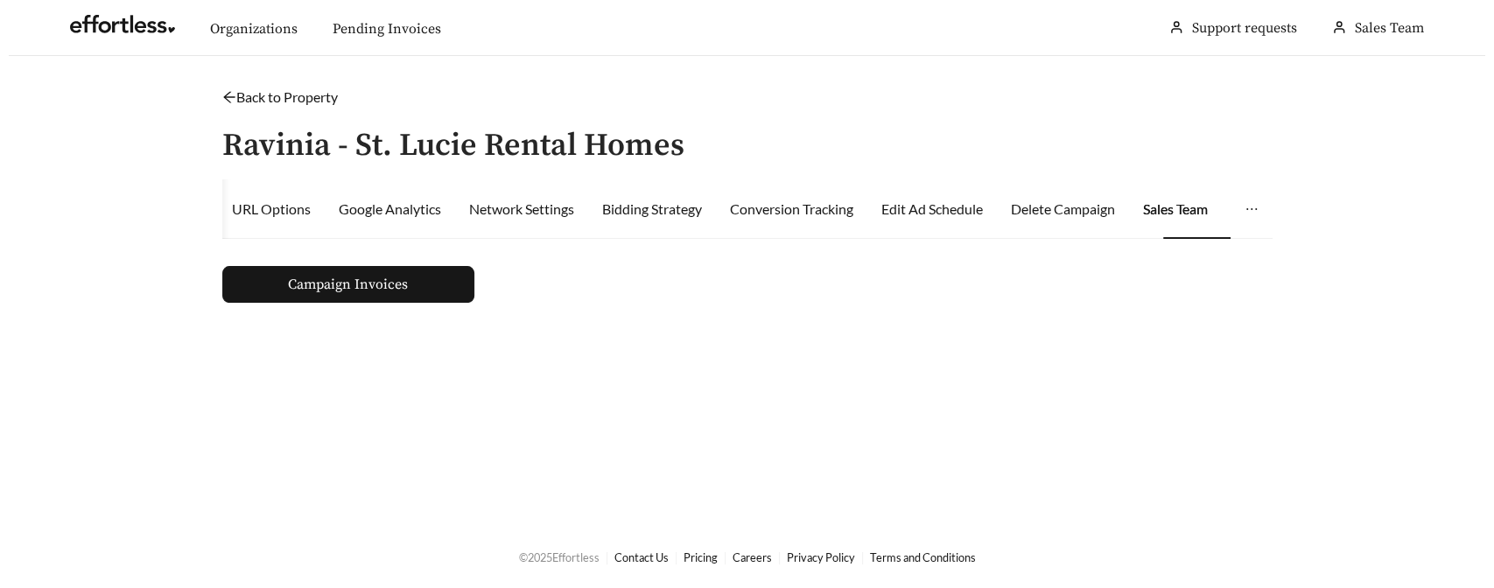
scroll to position [0, 0]
click at [354, 278] on span "Campaign Invoices" at bounding box center [348, 284] width 120 height 35
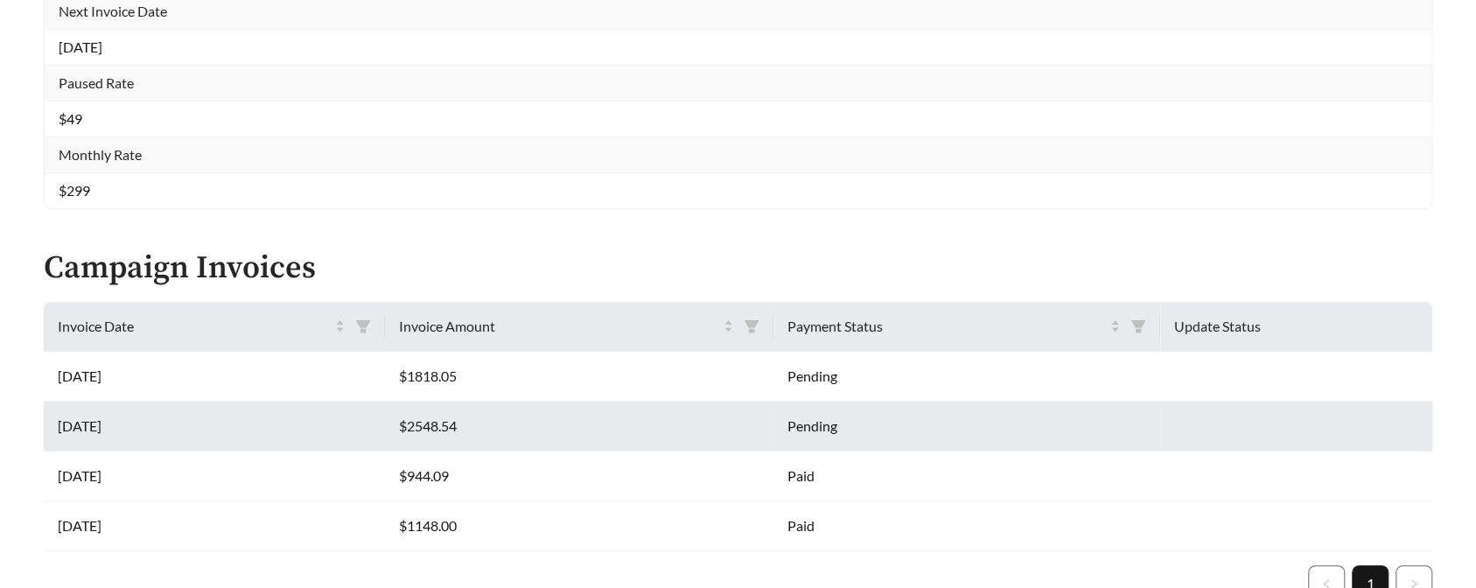
scroll to position [639, 0]
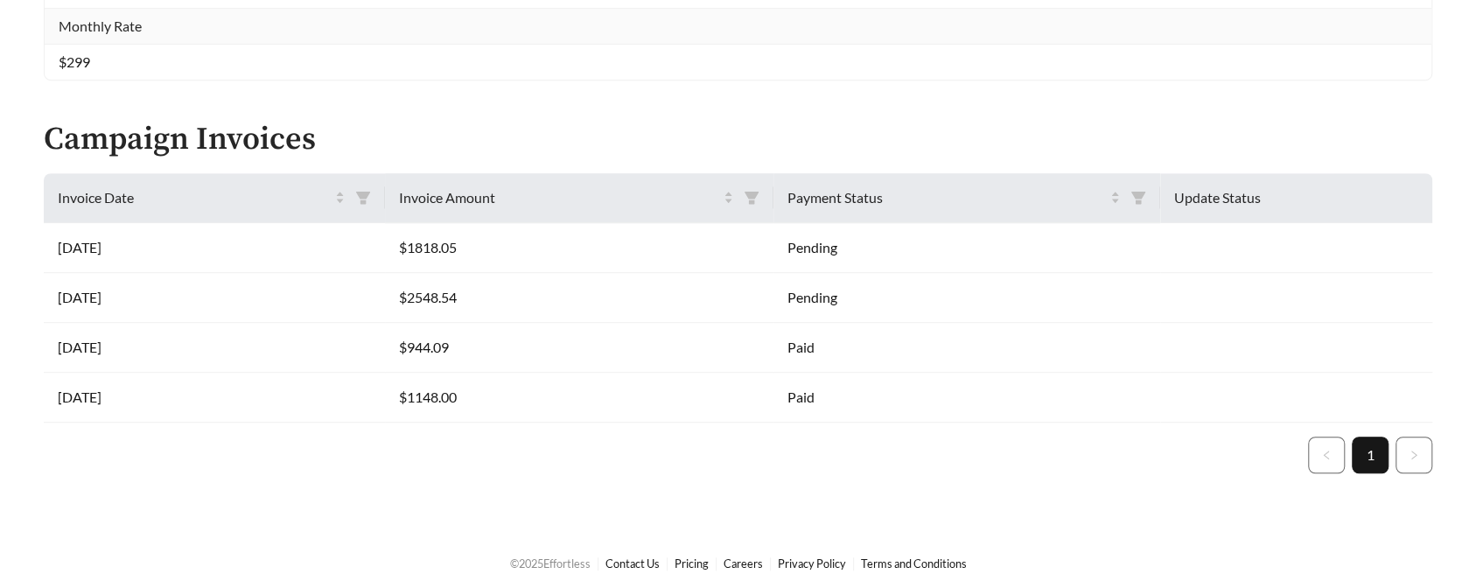
click at [683, 457] on ul "1" at bounding box center [738, 455] width 1389 height 37
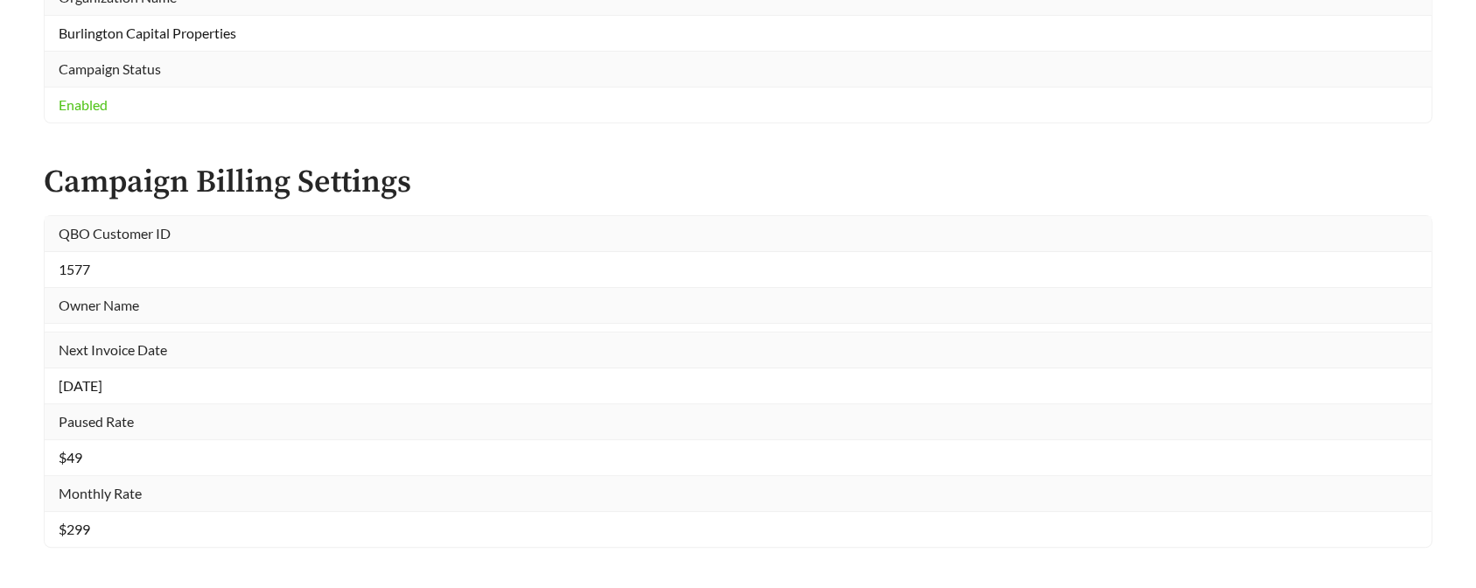
scroll to position [0, 0]
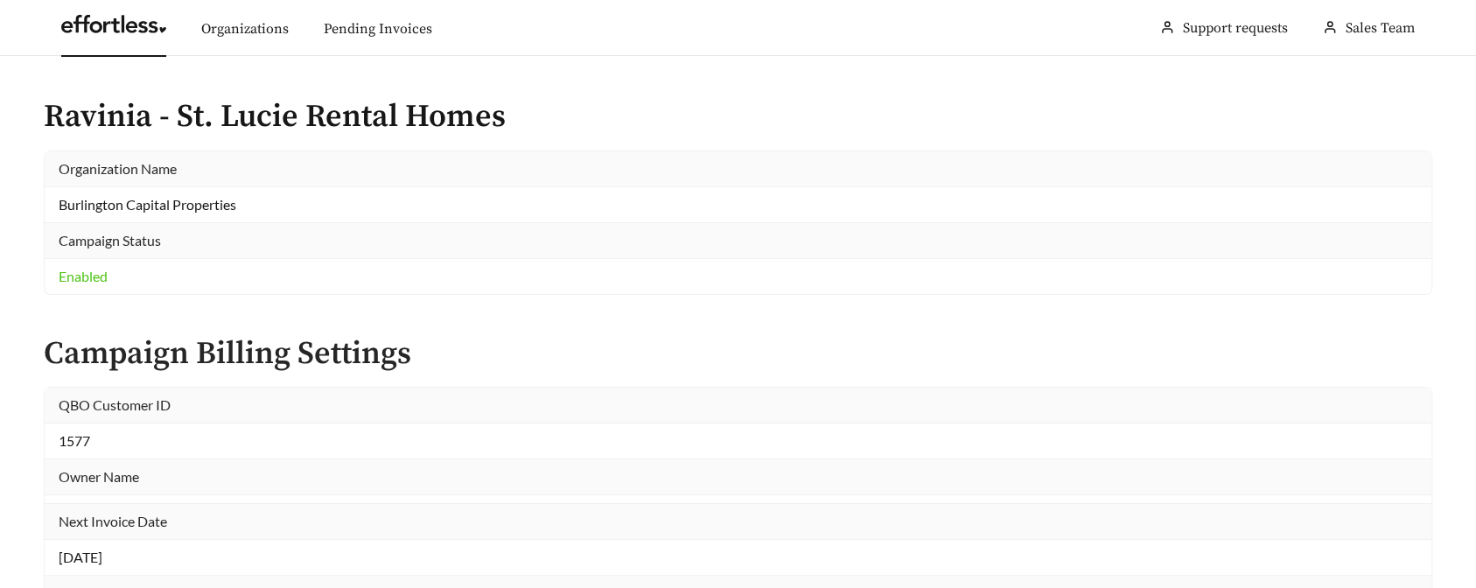
click at [137, 24] on link at bounding box center [113, 29] width 105 height 18
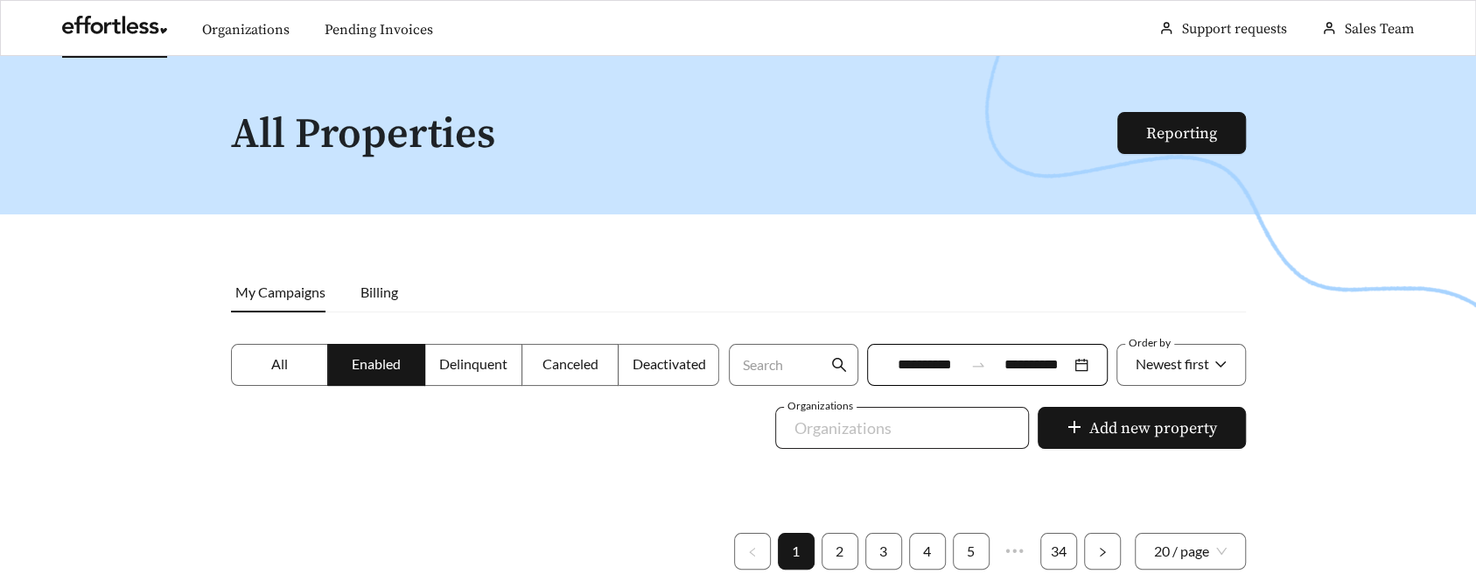
click at [902, 444] on div "Organizations" at bounding box center [902, 428] width 254 height 42
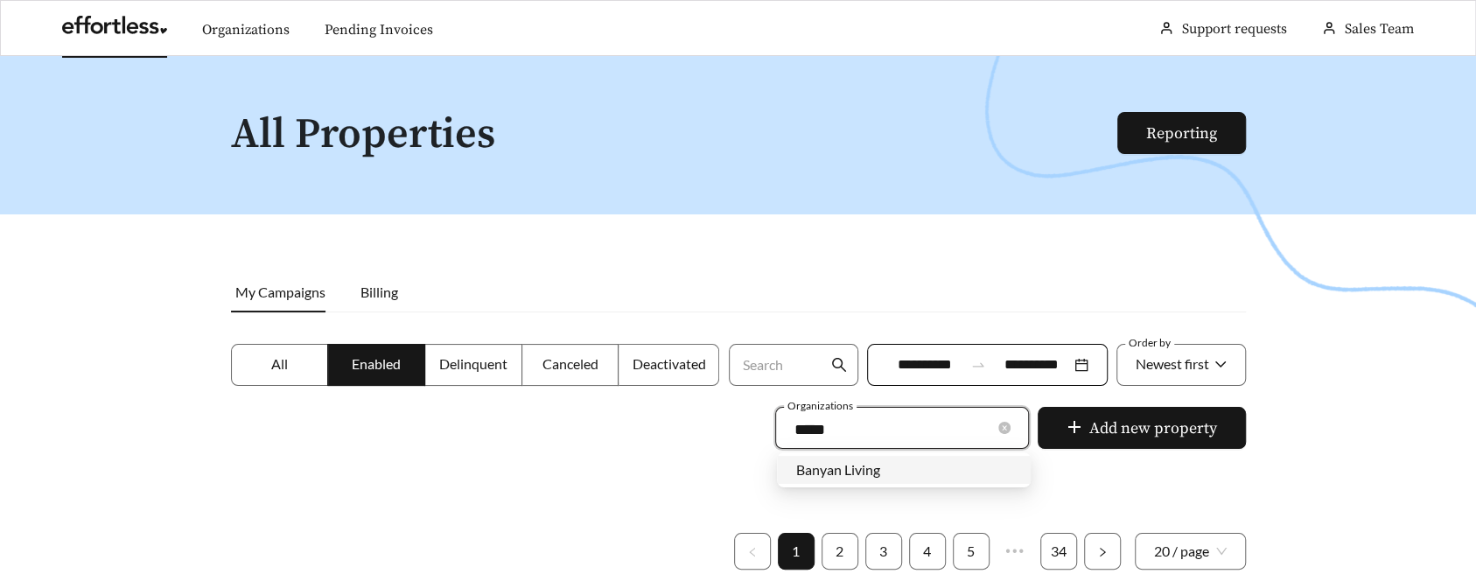
type input "******"
click at [880, 464] on span "Banyan Living" at bounding box center [838, 469] width 84 height 17
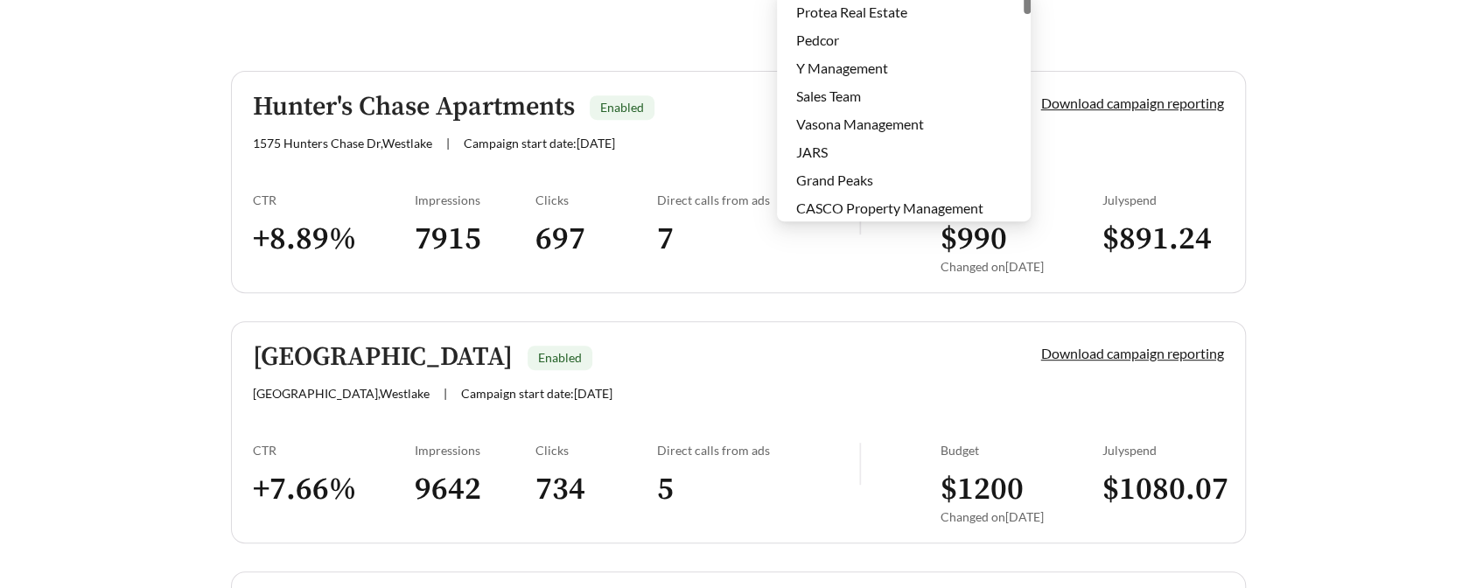
scroll to position [485, 0]
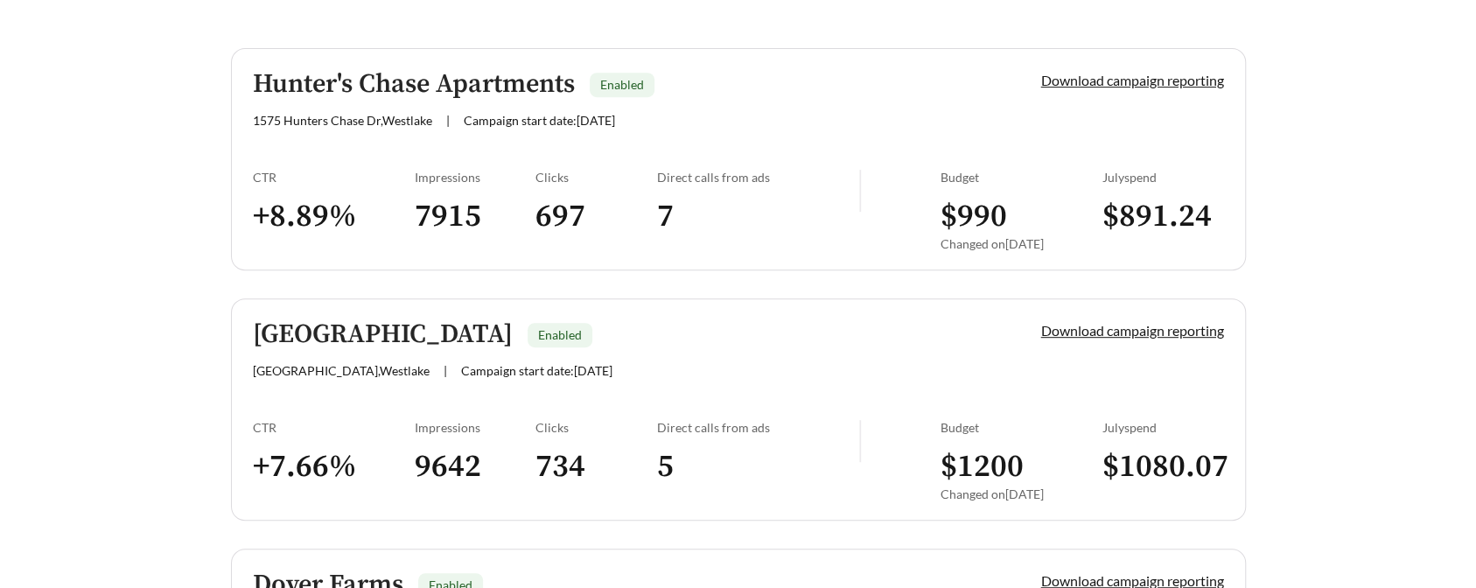
click at [767, 360] on div "Barrington Place Enabled 28600 Detroit Rd , Westlake | Campaign start date: 202…" at bounding box center [617, 349] width 729 height 58
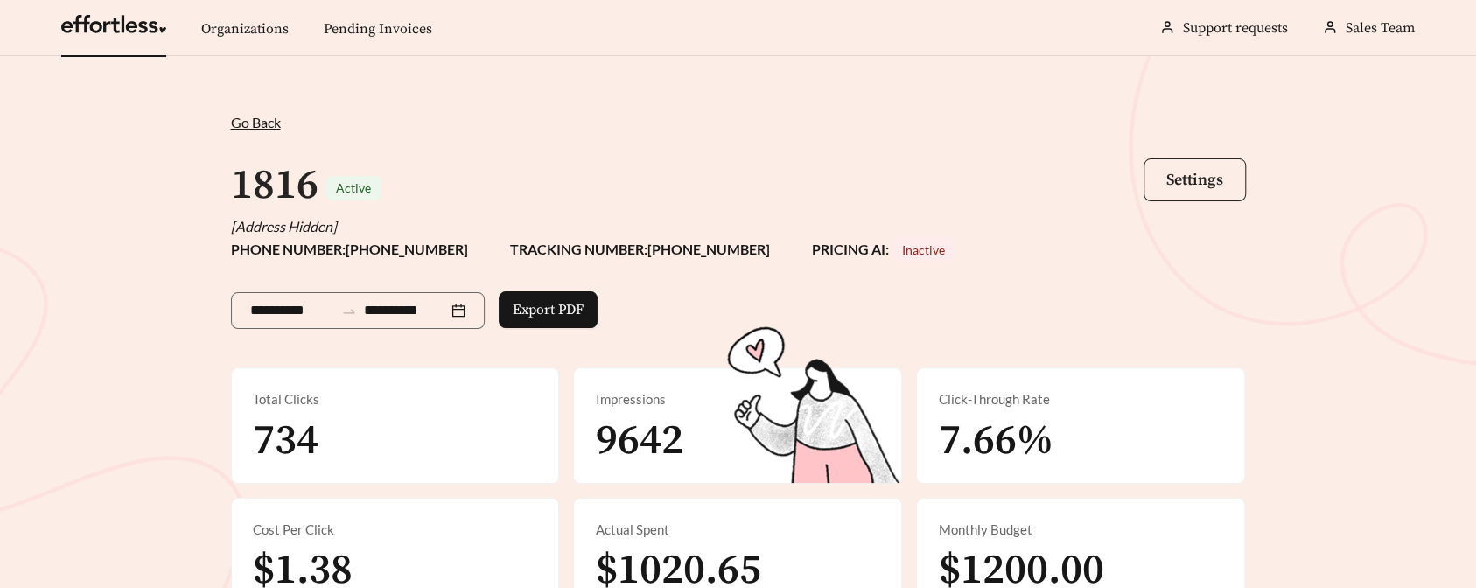
click at [1210, 180] on span "Settings" at bounding box center [1195, 180] width 57 height 20
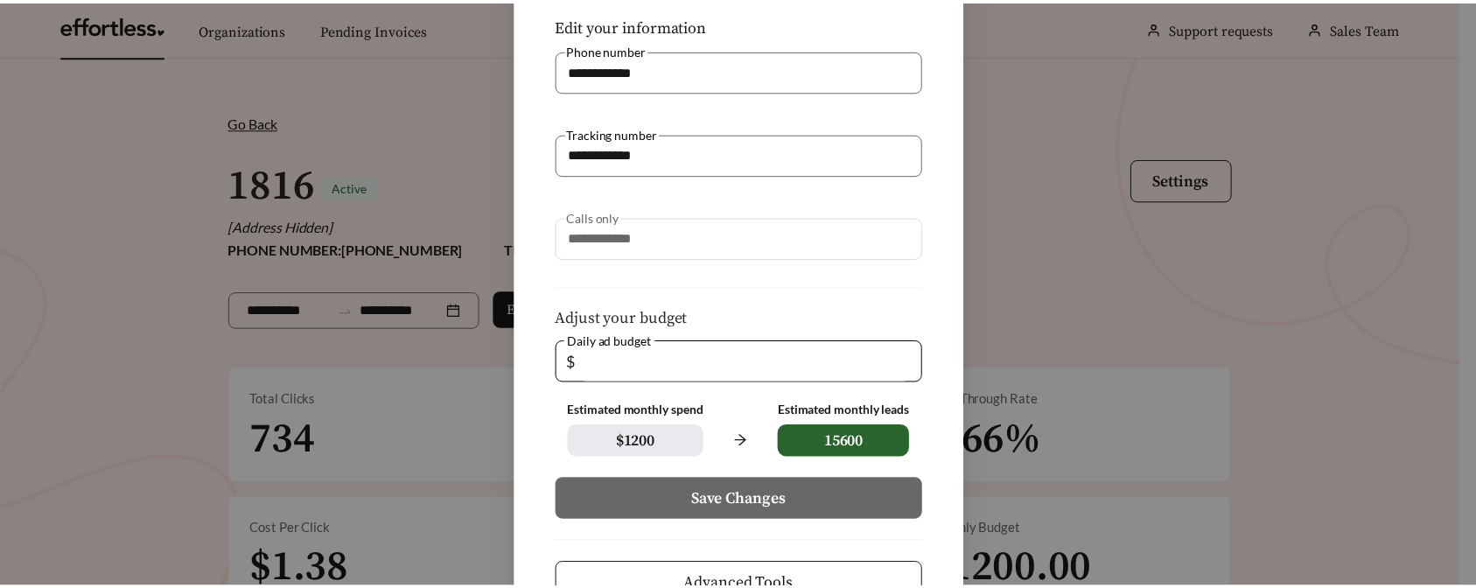
scroll to position [256, 0]
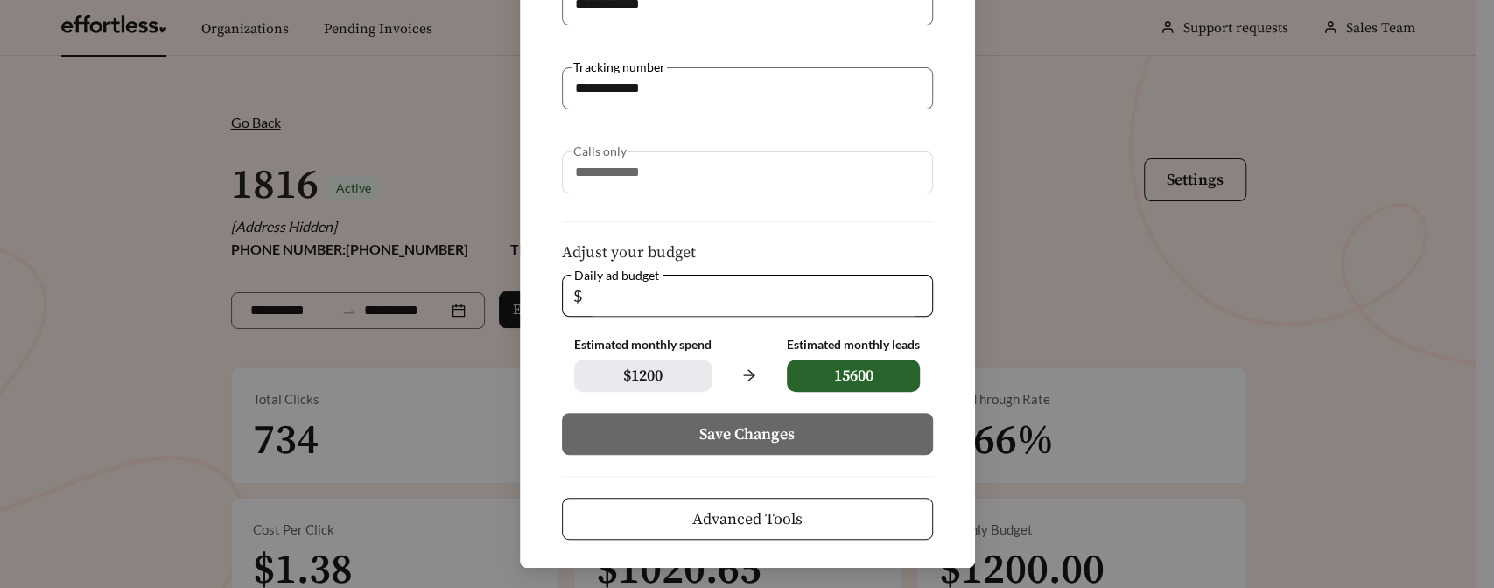
click at [839, 525] on button "Advanced Tools" at bounding box center [747, 519] width 371 height 42
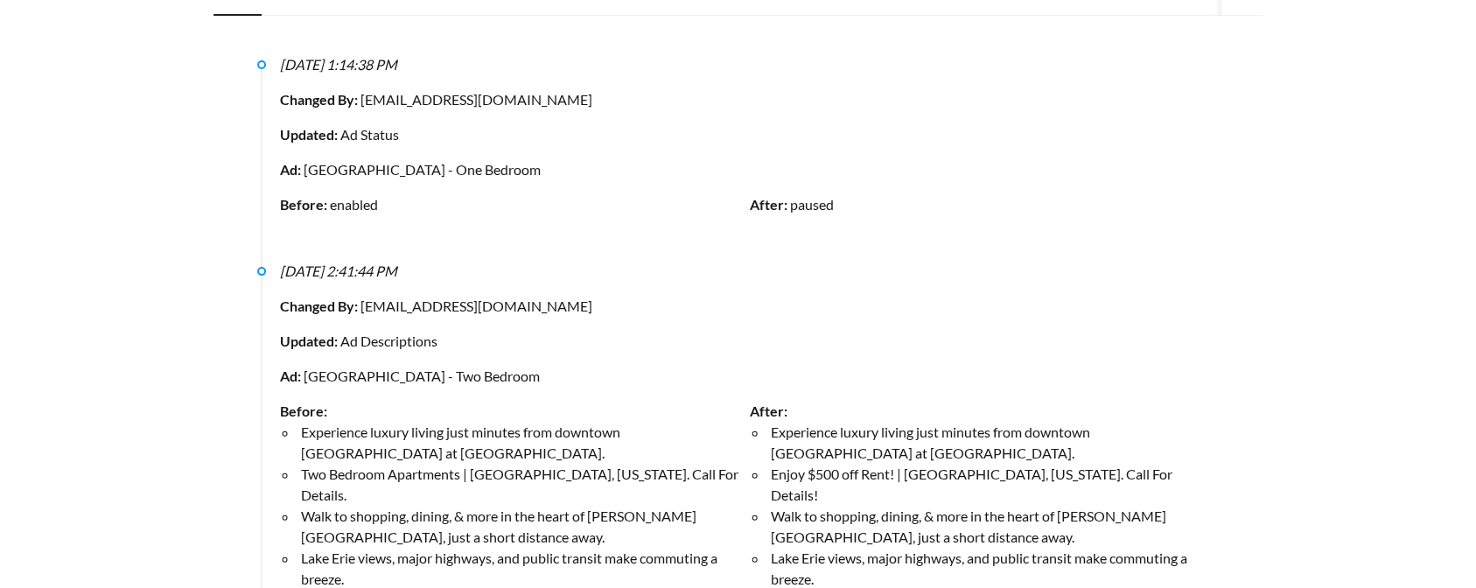
scroll to position [30, 0]
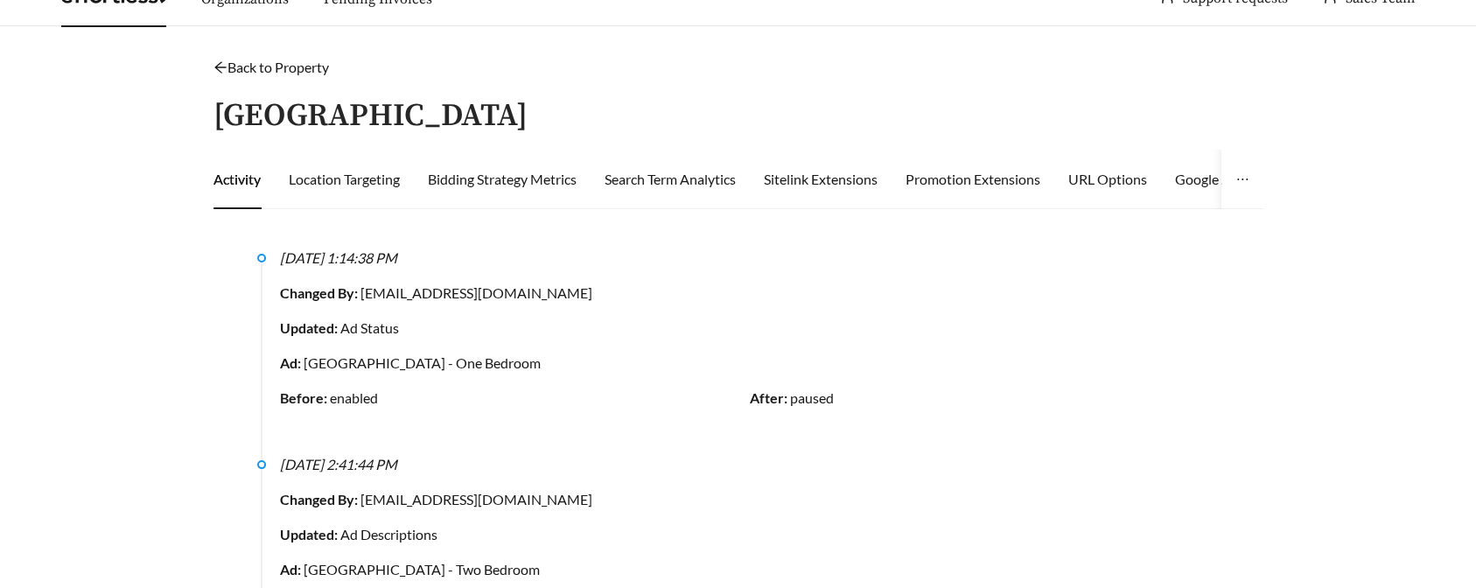
click at [1252, 179] on button "button" at bounding box center [1243, 180] width 42 height 60
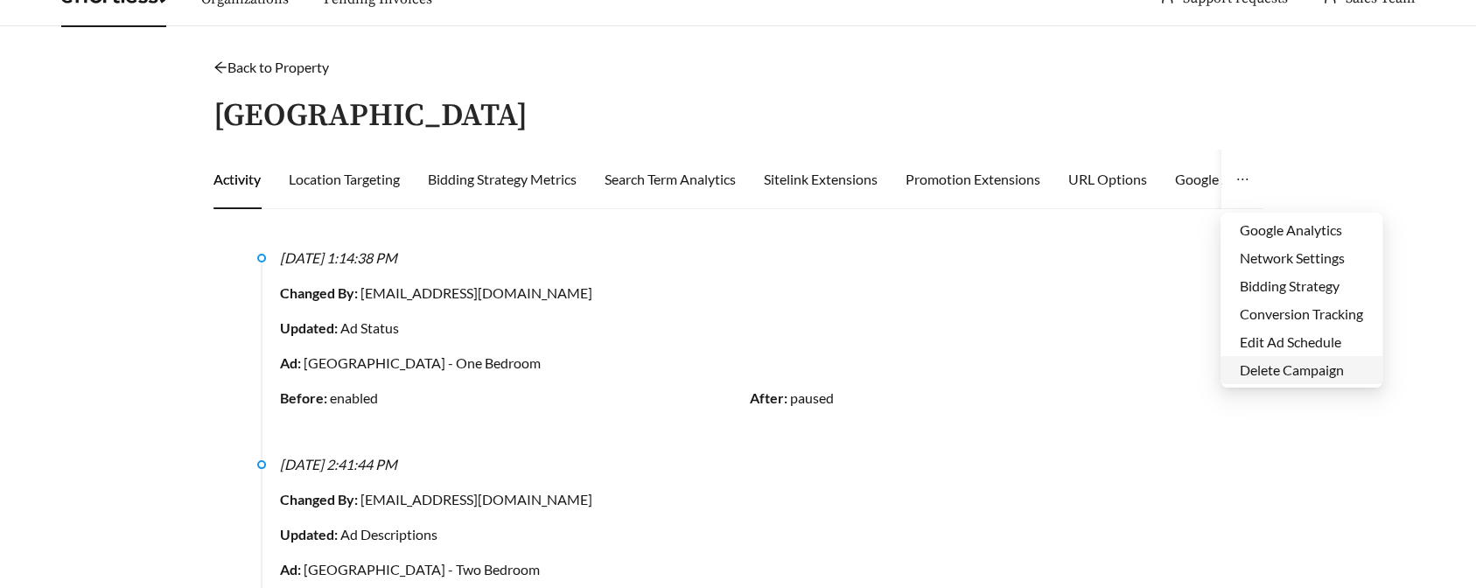
scroll to position [28, 0]
click at [1292, 370] on li "Sales Team" at bounding box center [1302, 370] width 162 height 28
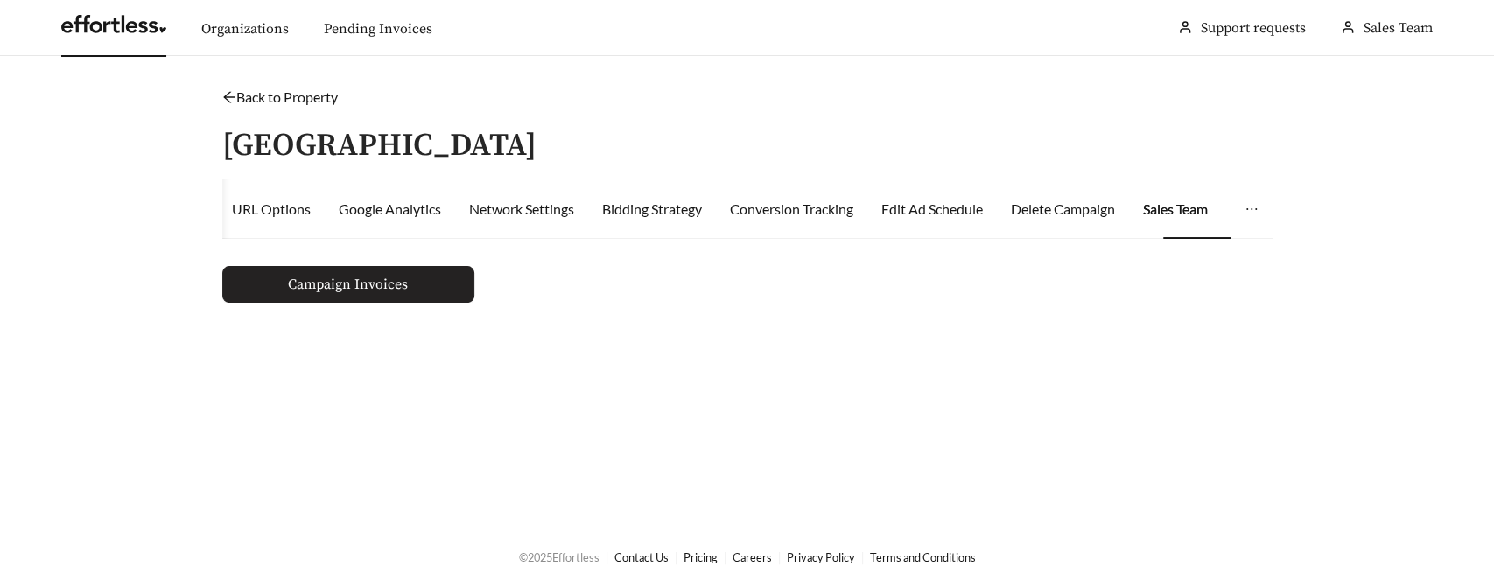
click at [285, 299] on link "Campaign Invoices" at bounding box center [348, 284] width 252 height 37
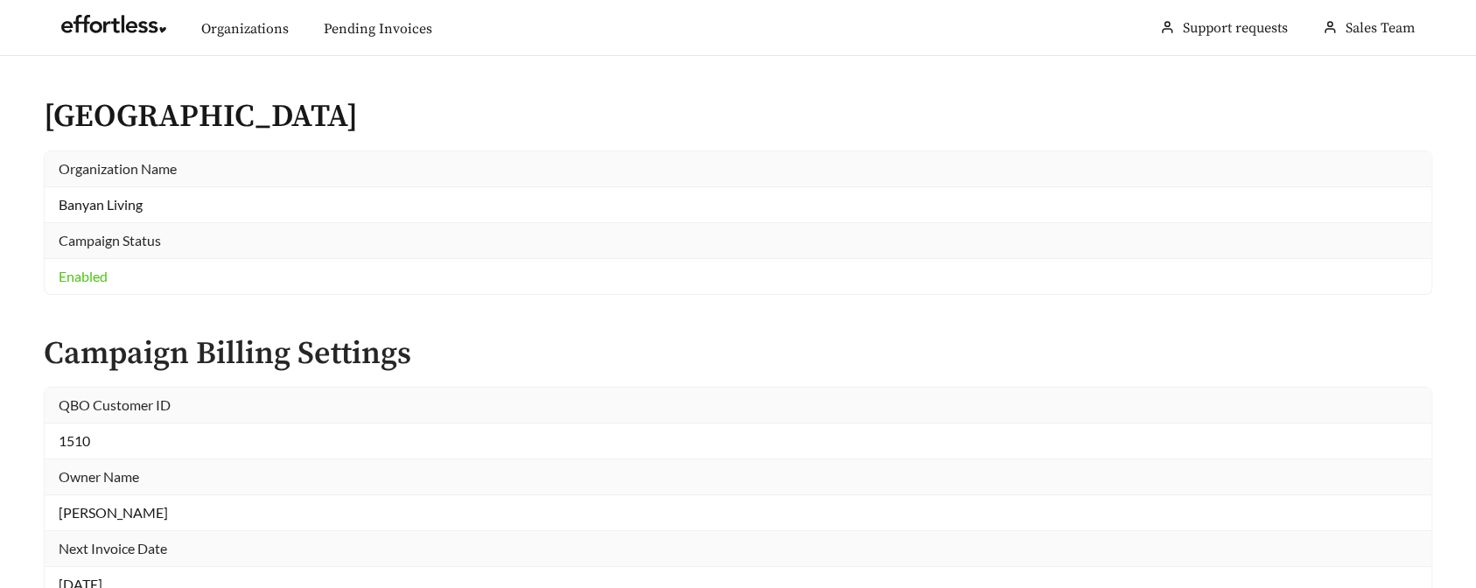
scroll to position [665, 0]
